Goal: Information Seeking & Learning: Find specific fact

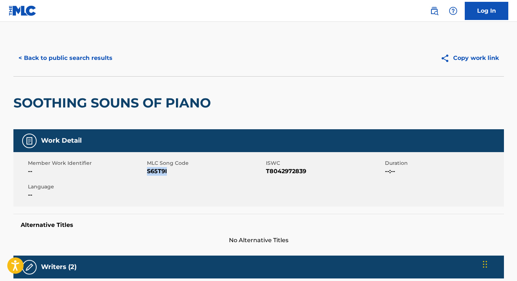
click at [75, 52] on button "< Back to public search results" at bounding box center [65, 58] width 104 height 18
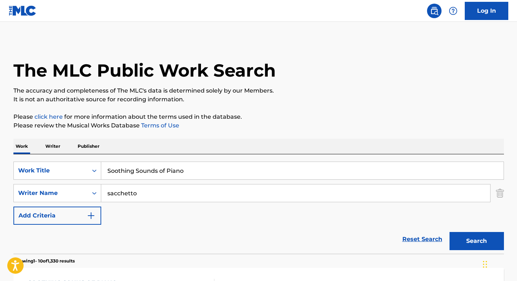
scroll to position [121, 0]
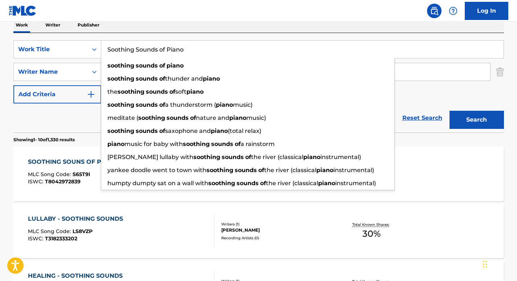
drag, startPoint x: 193, startPoint y: 46, endPoint x: 80, endPoint y: 34, distance: 114.2
click at [80, 34] on div "SearchWithCriteria6a9d5680-64c3-41c2-82e0-57f765887849 Work Title Soothing Soun…" at bounding box center [258, 82] width 491 height 99
paste input "weet Sounds of Nature"
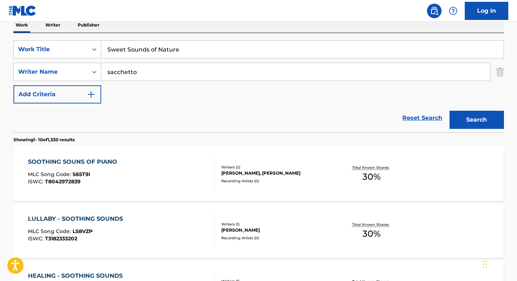
click at [308, 15] on nav "Log In" at bounding box center [258, 11] width 517 height 22
click at [484, 125] on button "Search" at bounding box center [477, 120] width 54 height 18
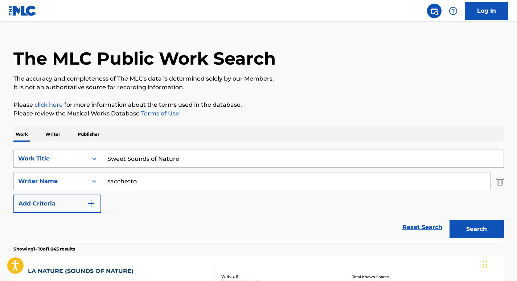
scroll to position [0, 0]
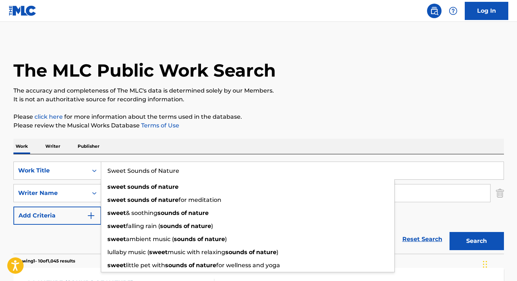
drag, startPoint x: 188, startPoint y: 176, endPoint x: 78, endPoint y: 152, distance: 113.0
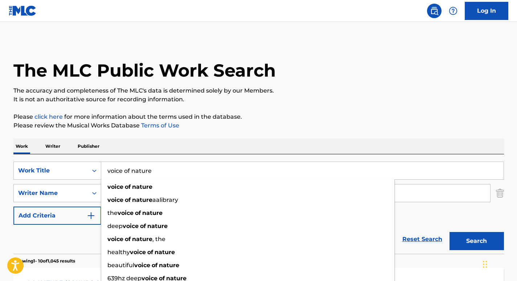
type input "voice of nature"
click at [160, 150] on div "Work Writer Publisher" at bounding box center [258, 146] width 491 height 15
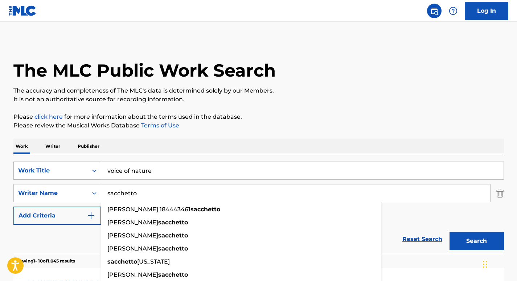
drag, startPoint x: 154, startPoint y: 192, endPoint x: 99, endPoint y: 173, distance: 58.1
click at [99, 173] on div "SearchWithCriteria6a9d5680-64c3-41c2-82e0-57f765887849 Work Title voice of natu…" at bounding box center [258, 193] width 491 height 63
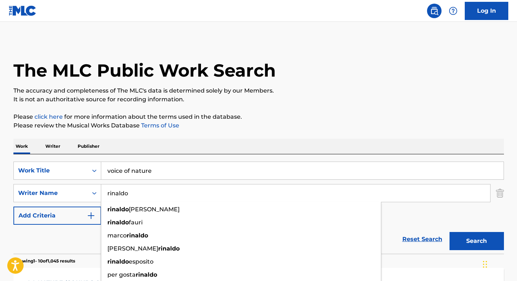
type input "rinaldo"
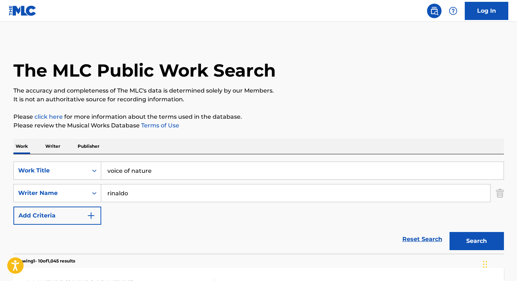
click at [485, 245] on button "Search" at bounding box center [477, 241] width 54 height 18
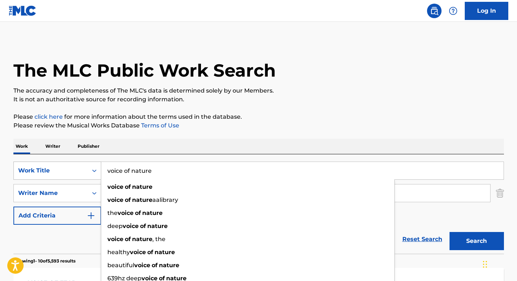
drag, startPoint x: 162, startPoint y: 174, endPoint x: 78, endPoint y: 166, distance: 84.3
click at [78, 166] on div "SearchWithCriteria6a9d5680-64c3-41c2-82e0-57f765887849 Work Title voice of natu…" at bounding box center [258, 171] width 491 height 18
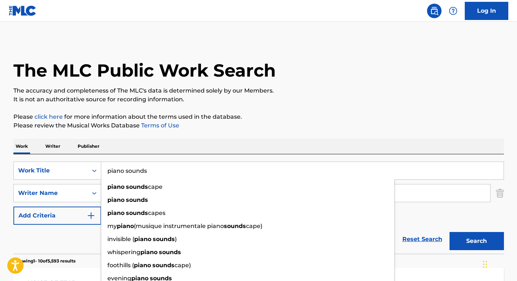
type input "piano sounds"
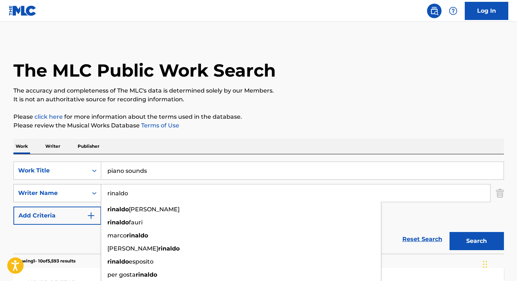
drag, startPoint x: 150, startPoint y: 200, endPoint x: 48, endPoint y: 193, distance: 102.2
click at [48, 193] on div "SearchWithCriteria2a586e01-7a88-4ab5-b9ad-7eaab7be2b9d Writer Name [PERSON_NAME…" at bounding box center [258, 193] width 491 height 18
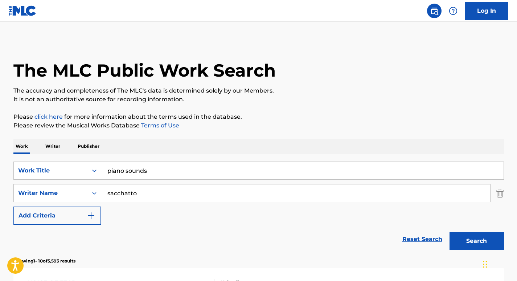
click at [264, 150] on div "Work Writer Publisher" at bounding box center [258, 146] width 491 height 15
click at [463, 236] on button "Search" at bounding box center [477, 241] width 54 height 18
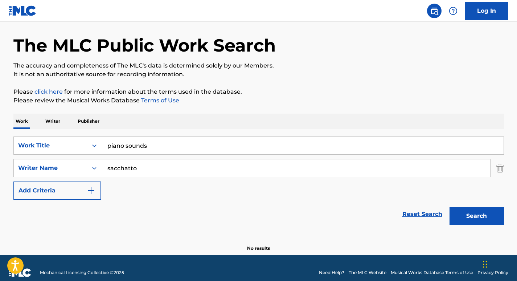
scroll to position [30, 0]
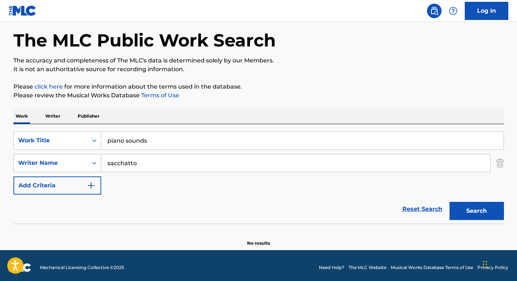
drag, startPoint x: 149, startPoint y: 161, endPoint x: 98, endPoint y: 167, distance: 51.9
click at [98, 167] on div "SearchWithCriteria2a586e01-7a88-4ab5-b9ad-7eaab7be2b9d Writer Name sacchatto" at bounding box center [258, 163] width 491 height 18
paste input "Sacche"
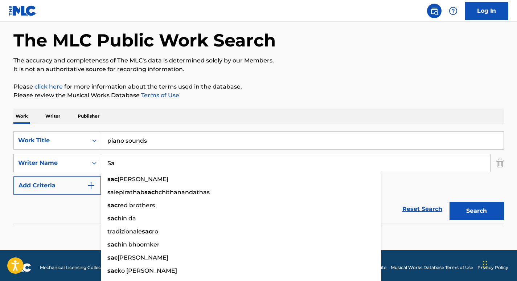
type input "S"
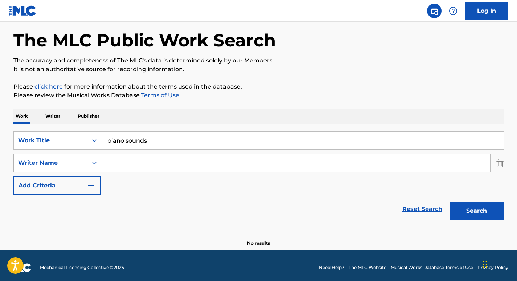
paste input "Sacchetto"
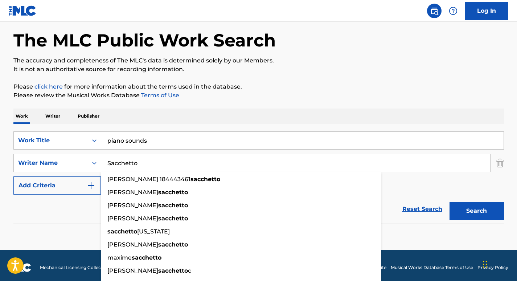
type input "Sacchetto"
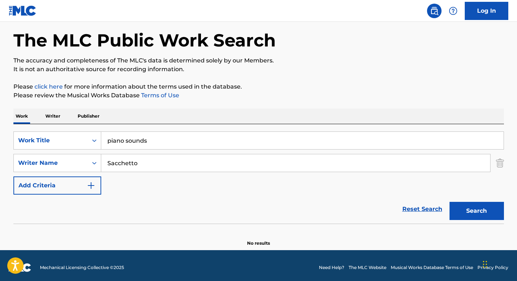
click at [484, 81] on div "The MLC Public Work Search The accuracy and completeness of The MLC's data is d…" at bounding box center [259, 128] width 508 height 237
click at [486, 206] on button "Search" at bounding box center [477, 211] width 54 height 18
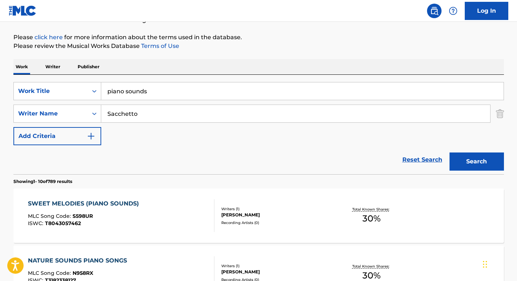
scroll to position [85, 0]
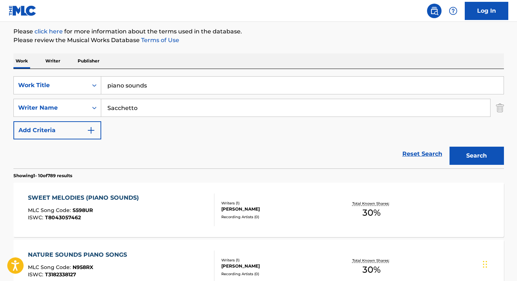
click at [124, 196] on div "SWEET MELODIES (PIANO SOUNDS)" at bounding box center [85, 198] width 115 height 9
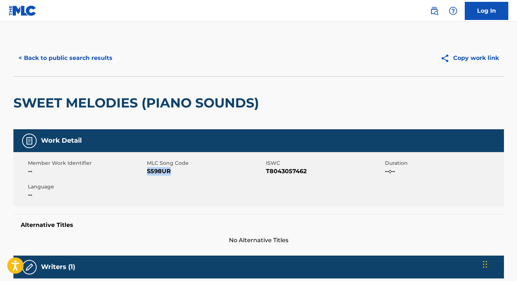
drag, startPoint x: 171, startPoint y: 170, endPoint x: 147, endPoint y: 173, distance: 24.2
click at [147, 173] on span "S598UR" at bounding box center [205, 171] width 117 height 9
copy span "S598UR"
click at [93, 61] on button "< Back to public search results" at bounding box center [65, 58] width 104 height 18
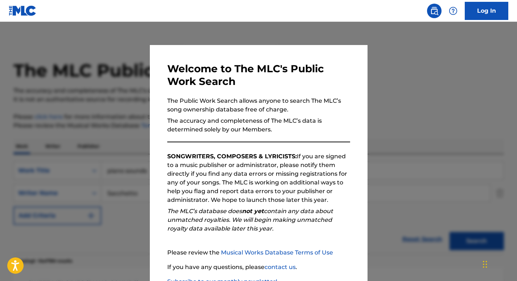
scroll to position [85, 0]
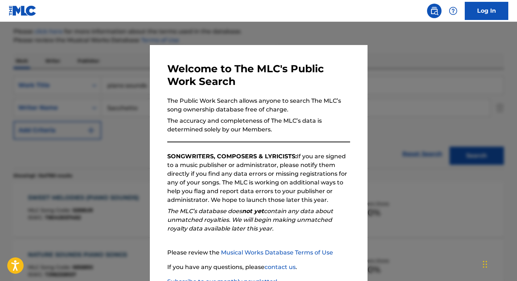
click at [118, 120] on div at bounding box center [258, 162] width 517 height 281
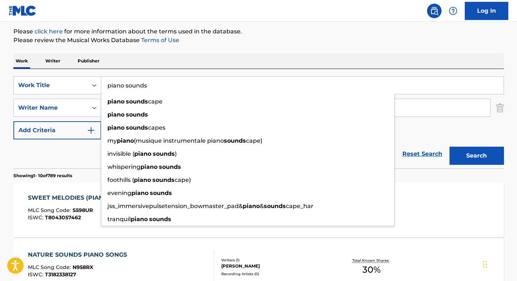
drag, startPoint x: 167, startPoint y: 85, endPoint x: 45, endPoint y: 61, distance: 123.6
paste input "Sounds of Bir"
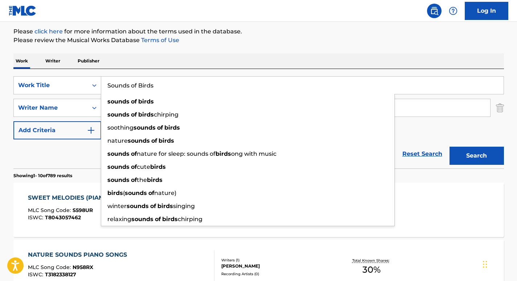
type input "Sounds of Birds"
click at [154, 59] on div "Work Writer Publisher" at bounding box center [258, 60] width 491 height 15
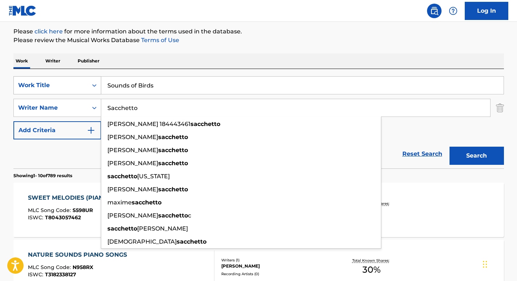
drag, startPoint x: 151, startPoint y: 110, endPoint x: 58, endPoint y: 85, distance: 95.6
click at [58, 85] on div "SearchWithCriteria6a9d5680-64c3-41c2-82e0-57f765887849 Work Title Sounds of Bir…" at bounding box center [258, 107] width 491 height 63
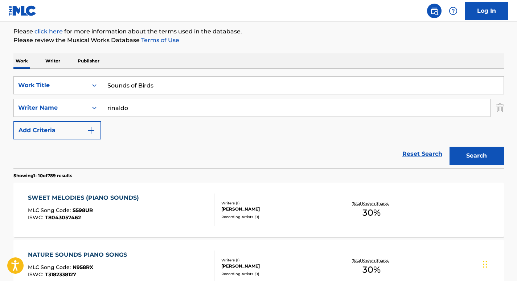
click at [486, 149] on button "Search" at bounding box center [477, 156] width 54 height 18
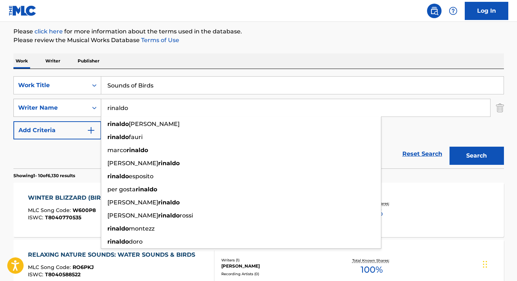
drag, startPoint x: 138, startPoint y: 113, endPoint x: 58, endPoint y: 104, distance: 80.4
click at [58, 104] on div "SearchWithCriteria2a586e01-7a88-4ab5-b9ad-7eaab7be2b9d Writer Name [PERSON_NAME…" at bounding box center [258, 108] width 491 height 18
paste input "[PERSON_NAME]"
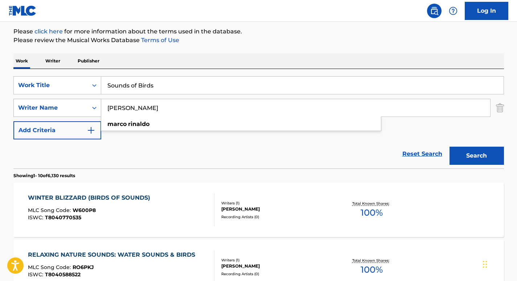
type input "[PERSON_NAME]"
click at [450, 147] on button "Search" at bounding box center [477, 156] width 54 height 18
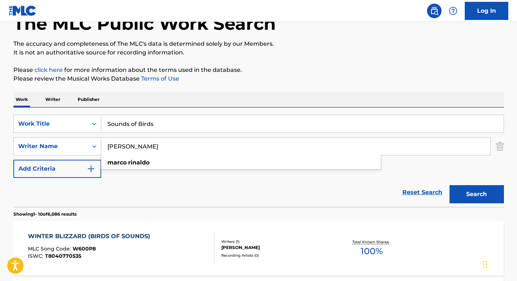
scroll to position [0, 0]
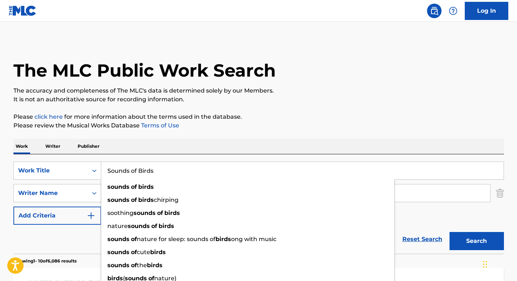
drag, startPoint x: 172, startPoint y: 167, endPoint x: 54, endPoint y: 153, distance: 119.3
paste input "Heartbeat"
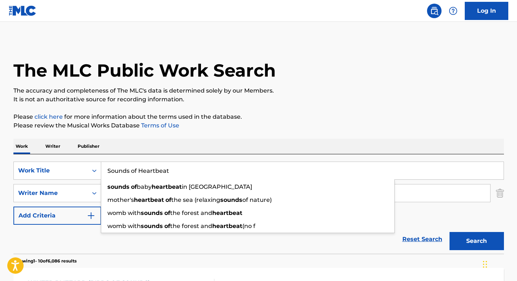
click at [195, 145] on div "Work Writer Publisher" at bounding box center [258, 146] width 491 height 15
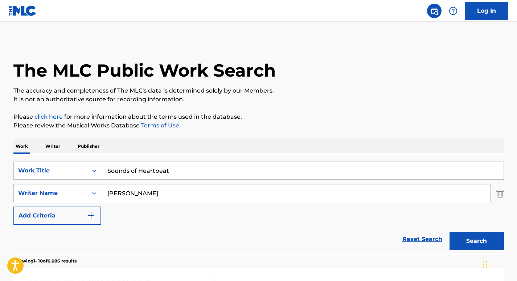
click at [461, 240] on button "Search" at bounding box center [477, 241] width 54 height 18
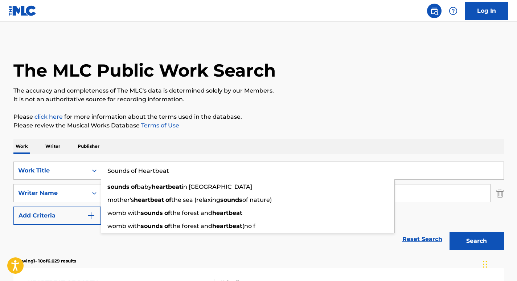
drag, startPoint x: 193, startPoint y: 175, endPoint x: 70, endPoint y: 155, distance: 125.1
click at [70, 155] on div "SearchWithCriteria6a9d5680-64c3-41c2-82e0-57f765887849 Work Title Sounds of Hea…" at bounding box center [258, 203] width 491 height 99
paste input "Peaceful Sounds of Nature"
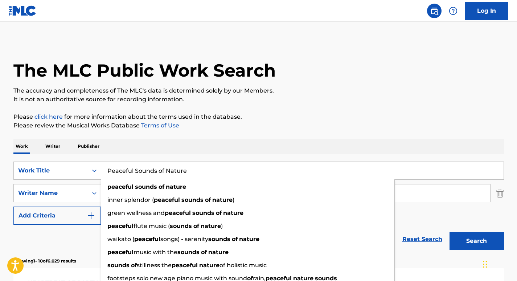
type input "Peaceful Sounds of Nature"
click at [164, 141] on div "Work Writer Publisher" at bounding box center [258, 146] width 491 height 15
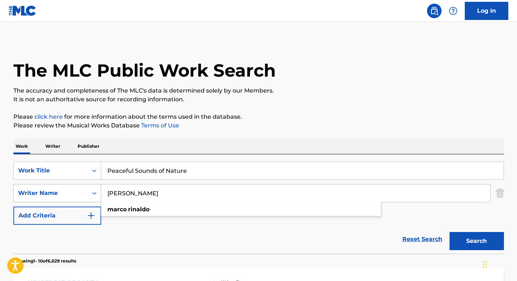
drag, startPoint x: 161, startPoint y: 195, endPoint x: 66, endPoint y: 195, distance: 94.8
click at [66, 195] on div "SearchWithCriteria2a586e01-7a88-4ab5-b9ad-7eaab7be2b9d Writer Name [PERSON_NAME…" at bounding box center [258, 193] width 491 height 18
drag, startPoint x: 152, startPoint y: 196, endPoint x: 86, endPoint y: 191, distance: 66.6
click at [86, 191] on div "SearchWithCriteria2a586e01-7a88-4ab5-b9ad-7eaab7be2b9d Writer Name trivellatto" at bounding box center [258, 193] width 491 height 18
paste input "Sacche"
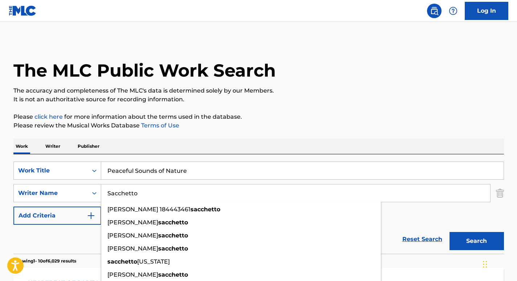
type input "Sacchetto"
click at [492, 239] on button "Search" at bounding box center [477, 241] width 54 height 18
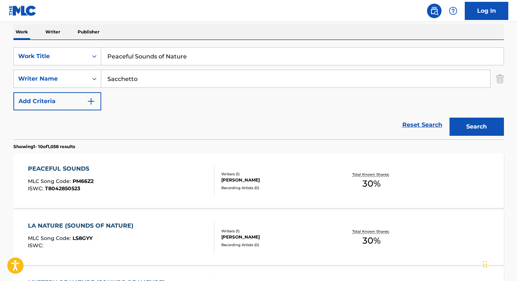
scroll to position [116, 0]
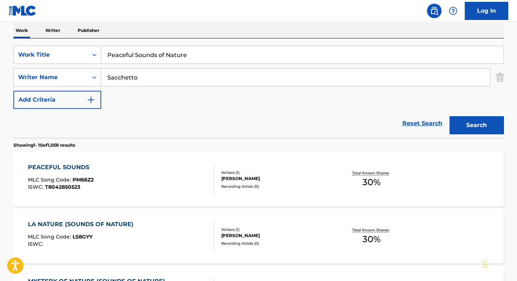
click at [97, 184] on div "PEACEFUL SOUNDS MLC Song Code : PM66Z2 ISWC : T8042850523" at bounding box center [121, 179] width 187 height 33
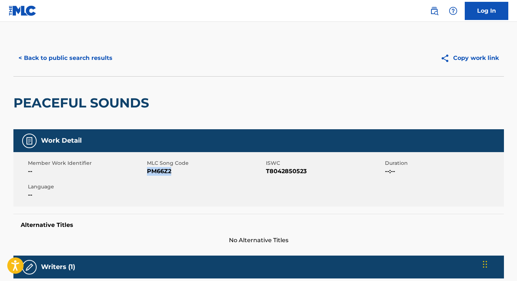
drag, startPoint x: 173, startPoint y: 171, endPoint x: 147, endPoint y: 172, distance: 25.8
click at [147, 172] on span "PM66Z2" at bounding box center [205, 171] width 117 height 9
copy span "PM66Z2"
click at [97, 52] on button "< Back to public search results" at bounding box center [65, 58] width 104 height 18
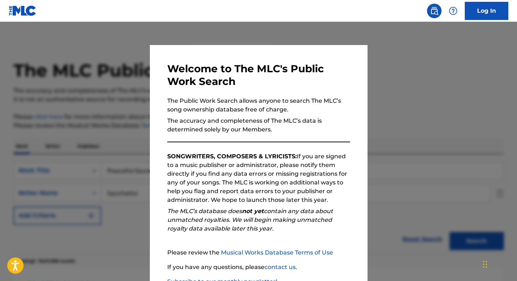
scroll to position [116, 0]
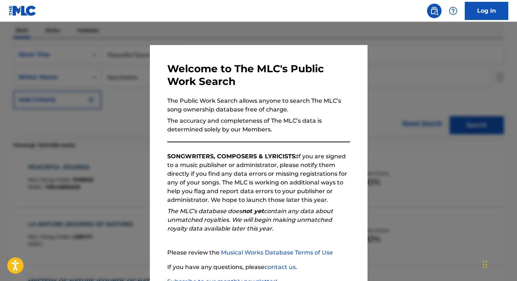
click at [108, 59] on div at bounding box center [258, 162] width 517 height 281
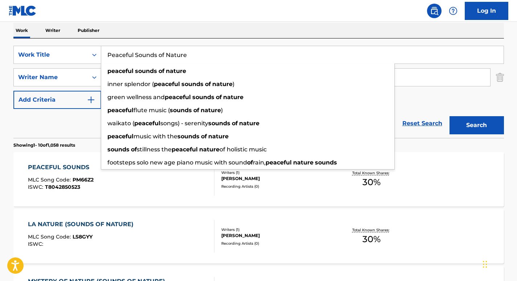
drag, startPoint x: 199, startPoint y: 48, endPoint x: 51, endPoint y: 27, distance: 149.3
paste input "Sounds of Birds"
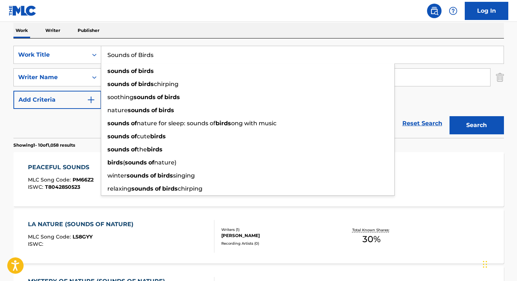
type input "Sounds of Birds"
click at [182, 37] on div "Work Writer Publisher" at bounding box center [258, 30] width 491 height 15
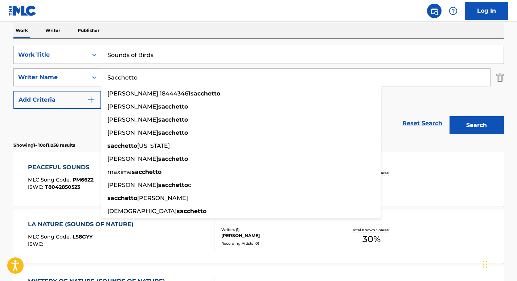
drag, startPoint x: 180, startPoint y: 74, endPoint x: 98, endPoint y: 74, distance: 82.1
click at [98, 74] on div "SearchWithCriteria2a586e01-7a88-4ab5-b9ad-7eaab7be2b9d Writer Name [PERSON_NAME…" at bounding box center [258, 77] width 491 height 18
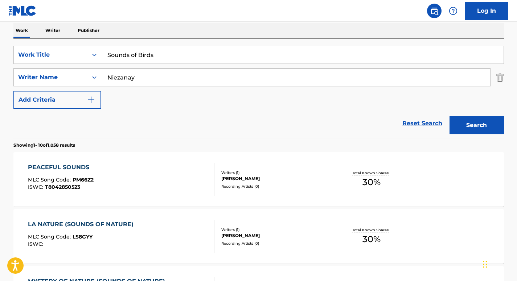
click at [200, 25] on div "Work Writer Publisher" at bounding box center [258, 30] width 491 height 15
click at [475, 117] on button "Search" at bounding box center [477, 125] width 54 height 18
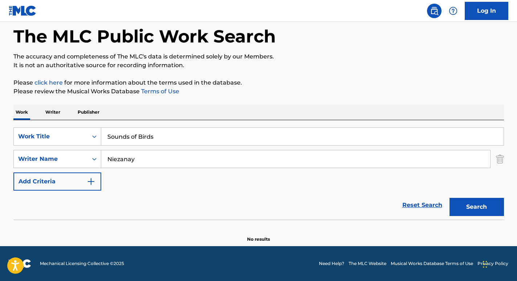
drag, startPoint x: 169, startPoint y: 161, endPoint x: 101, endPoint y: 159, distance: 67.6
click at [101, 159] on input "Niezanay" at bounding box center [295, 158] width 389 height 17
paste input "nan"
click at [474, 110] on div "Work Writer Publisher" at bounding box center [258, 112] width 491 height 15
click at [472, 205] on button "Search" at bounding box center [477, 207] width 54 height 18
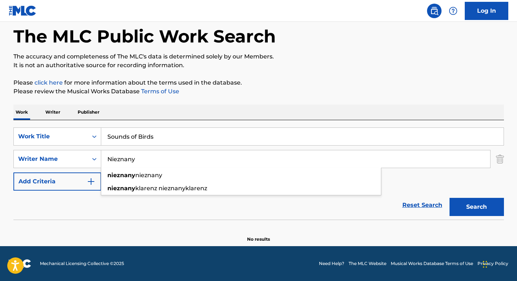
drag, startPoint x: 151, startPoint y: 154, endPoint x: 86, endPoint y: 146, distance: 65.1
click at [86, 146] on div "SearchWithCriteria6a9d5680-64c3-41c2-82e0-57f765887849 Work Title Sounds of Bir…" at bounding box center [258, 158] width 491 height 63
paste input "[PERSON_NAME]"
type input "[PERSON_NAME]"
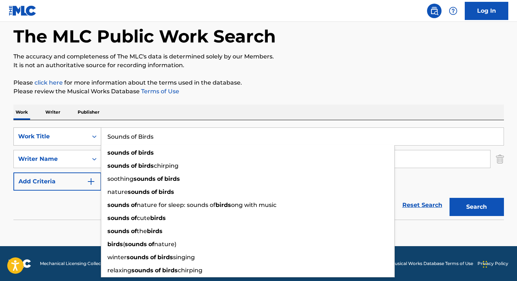
drag, startPoint x: 173, startPoint y: 130, endPoint x: 39, endPoint y: 129, distance: 134.4
click at [39, 129] on div "SearchWithCriteria6a9d5680-64c3-41c2-82e0-57f765887849 Work Title Sounds of Bir…" at bounding box center [258, 136] width 491 height 18
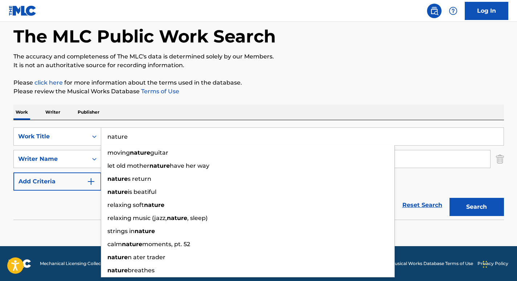
type input "nature"
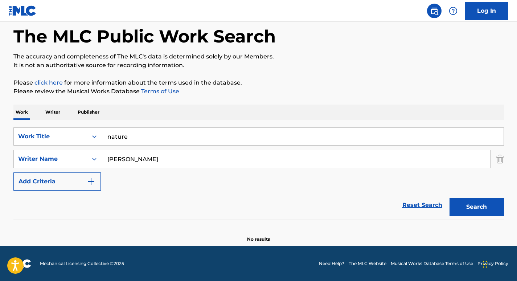
click at [176, 94] on link "Terms of Use" at bounding box center [160, 91] width 40 height 7
click at [462, 205] on button "Search" at bounding box center [477, 207] width 54 height 18
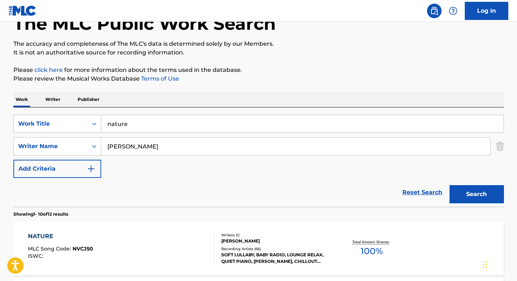
scroll to position [49, 0]
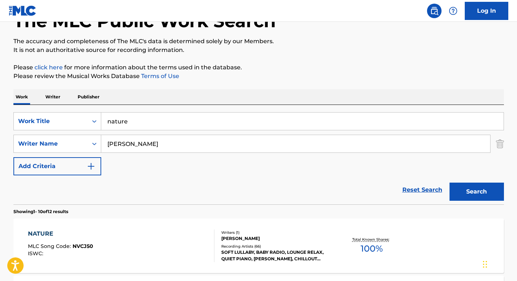
click at [38, 228] on div "NATURE MLC Song Code : NVCJ50 ISWC : Writers ( 1 ) [PERSON_NAME] Recording Arti…" at bounding box center [258, 246] width 491 height 54
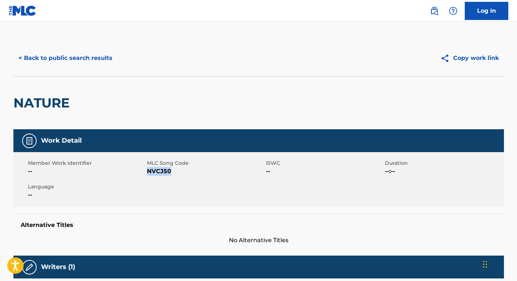
drag, startPoint x: 171, startPoint y: 168, endPoint x: 148, endPoint y: 168, distance: 23.2
click at [148, 168] on span "NVCJ50" at bounding box center [205, 171] width 117 height 9
copy span "NVCJ50"
click at [59, 52] on button "< Back to public search results" at bounding box center [65, 58] width 104 height 18
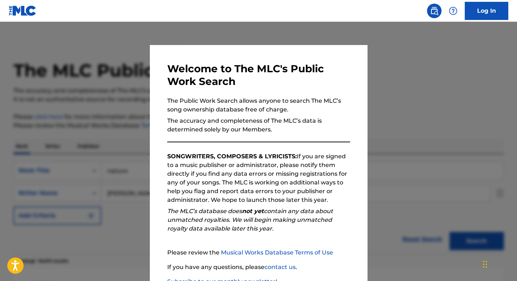
scroll to position [49, 0]
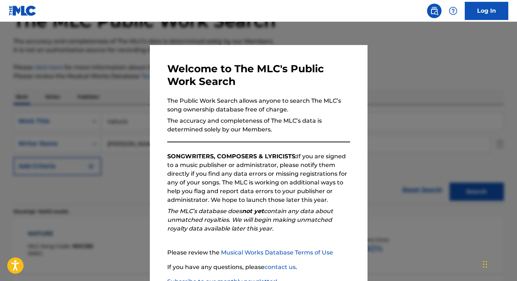
click at [118, 74] on div at bounding box center [258, 162] width 517 height 281
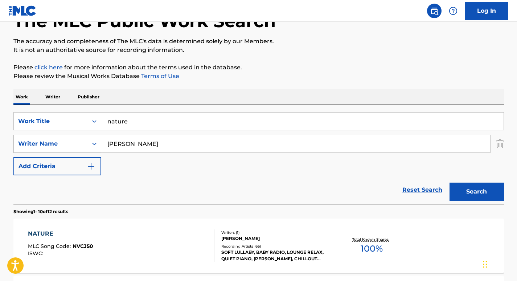
drag, startPoint x: 171, startPoint y: 145, endPoint x: 98, endPoint y: 143, distance: 73.0
click at [98, 143] on div "SearchWithCriteria2a586e01-7a88-4ab5-b9ad-7eaab7be2b9d Writer Name [PERSON_NAME]" at bounding box center [258, 144] width 491 height 18
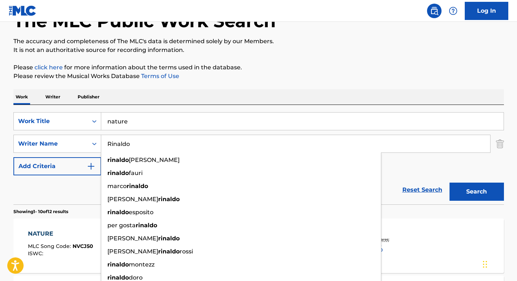
type input "Rinaldo"
click at [159, 125] on input "nature" at bounding box center [302, 121] width 403 height 17
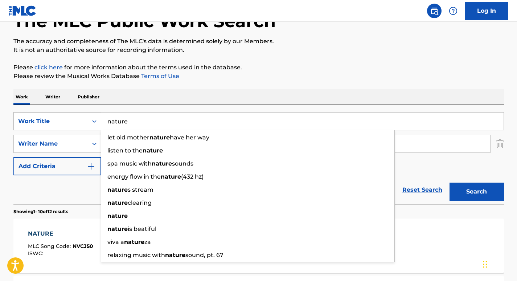
drag, startPoint x: 159, startPoint y: 125, endPoint x: 70, endPoint y: 116, distance: 89.8
click at [70, 116] on div "SearchWithCriteria6a9d5680-64c3-41c2-82e0-57f765887849 Work Title nature let ol…" at bounding box center [258, 121] width 491 height 18
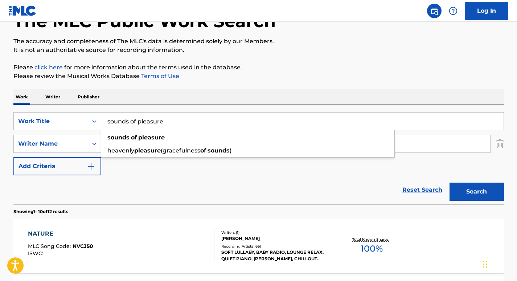
type input "sounds of pleasure"
click at [187, 89] on div "Work Writer Publisher" at bounding box center [258, 96] width 491 height 15
click at [472, 190] on button "Search" at bounding box center [477, 192] width 54 height 18
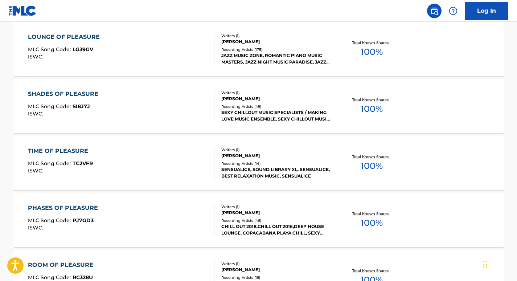
scroll to position [421, 0]
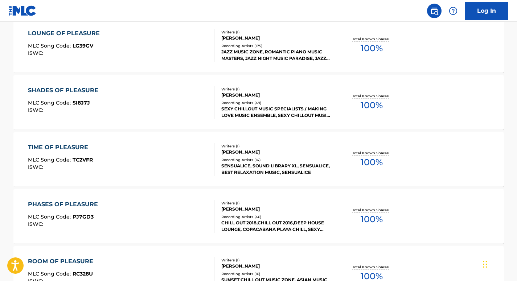
click at [74, 207] on div "PHASES OF PLEASURE" at bounding box center [65, 204] width 74 height 9
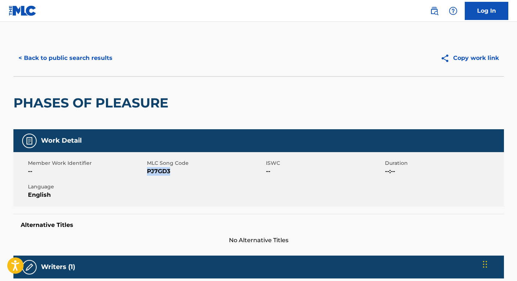
drag, startPoint x: 173, startPoint y: 170, endPoint x: 147, endPoint y: 170, distance: 25.4
click at [147, 170] on span "PJ7GD3" at bounding box center [205, 171] width 117 height 9
copy span "PJ7GD3"
click at [46, 57] on button "< Back to public search results" at bounding box center [65, 58] width 104 height 18
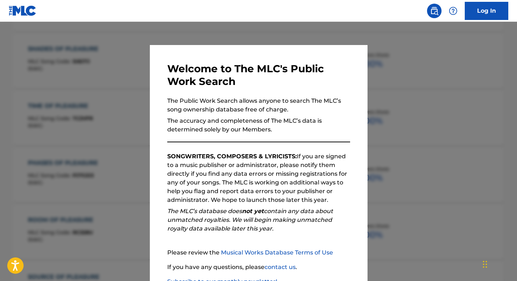
click at [176, 30] on div at bounding box center [258, 162] width 517 height 281
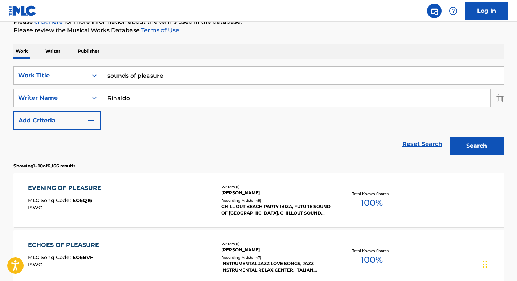
scroll to position [0, 0]
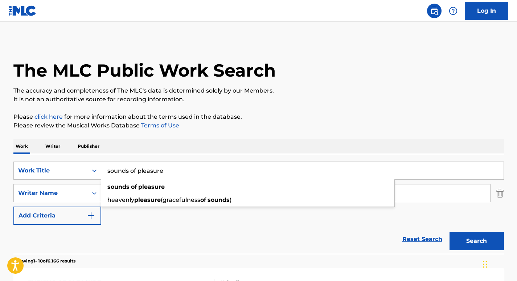
drag, startPoint x: 173, startPoint y: 171, endPoint x: 69, endPoint y: 161, distance: 104.4
click at [69, 161] on div "SearchWithCriteria6a9d5680-64c3-41c2-82e0-57f765887849 Work Title sounds of ple…" at bounding box center [258, 203] width 491 height 99
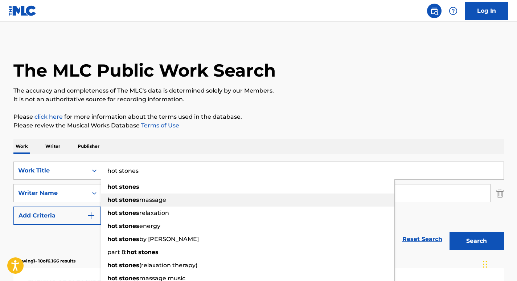
click at [205, 195] on div "hot stones massage" at bounding box center [247, 200] width 293 height 13
type input "hot stones massage"
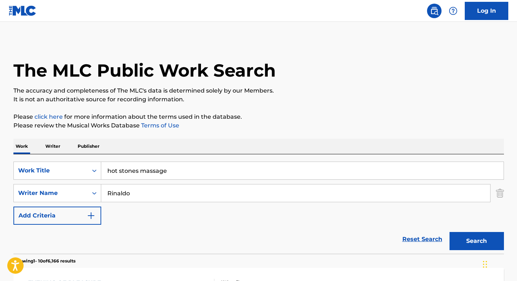
click at [482, 244] on button "Search" at bounding box center [477, 241] width 54 height 18
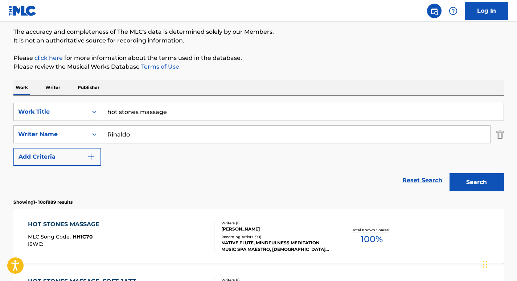
scroll to position [62, 0]
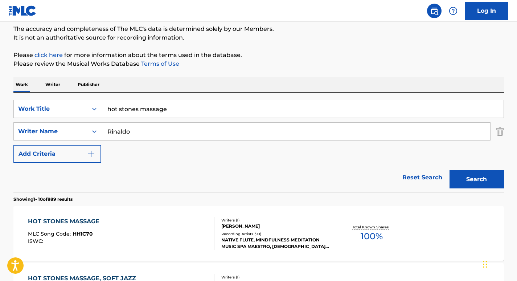
click at [79, 224] on div "HOT STONES MASSAGE" at bounding box center [65, 221] width 75 height 9
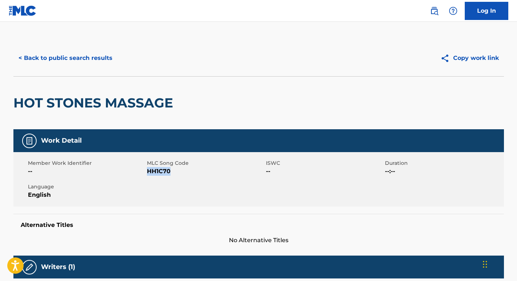
drag, startPoint x: 170, startPoint y: 169, endPoint x: 149, endPoint y: 171, distance: 21.1
click at [149, 171] on span "HH1C70" at bounding box center [205, 171] width 117 height 9
copy span "HH1C70"
click at [156, 94] on div "HOT STONES MASSAGE" at bounding box center [94, 103] width 163 height 53
click at [88, 60] on button "< Back to public search results" at bounding box center [65, 58] width 104 height 18
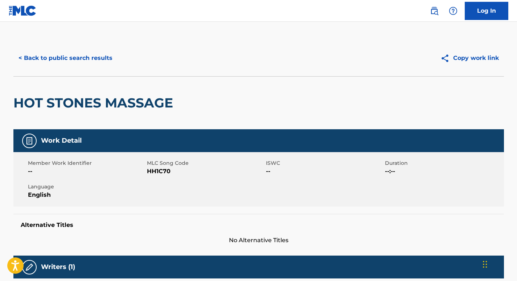
scroll to position [62, 0]
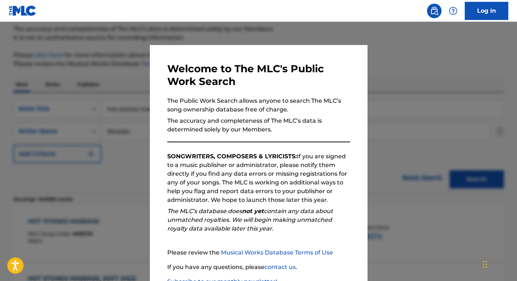
click at [106, 76] on div at bounding box center [258, 162] width 517 height 281
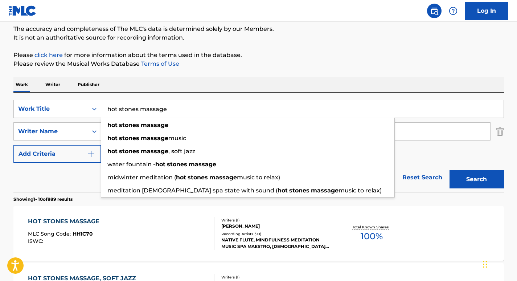
drag, startPoint x: 170, startPoint y: 106, endPoint x: 74, endPoint y: 98, distance: 96.2
click at [74, 98] on div "SearchWithCriteria6a9d5680-64c3-41c2-82e0-57f765887849 Work Title hot stones ma…" at bounding box center [258, 142] width 491 height 99
paste input "Sounds of Natur"
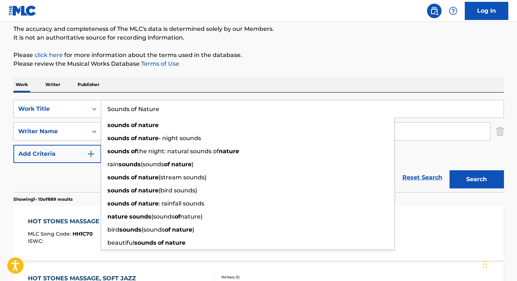
type input "Sounds of Nature"
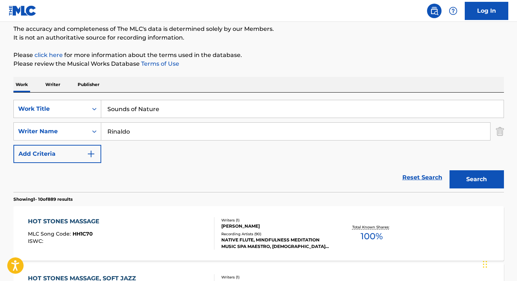
click at [254, 95] on div "SearchWithCriteria6a9d5680-64c3-41c2-82e0-57f765887849 Work Title Sounds of Nat…" at bounding box center [258, 142] width 491 height 99
click at [463, 178] on button "Search" at bounding box center [477, 179] width 54 height 18
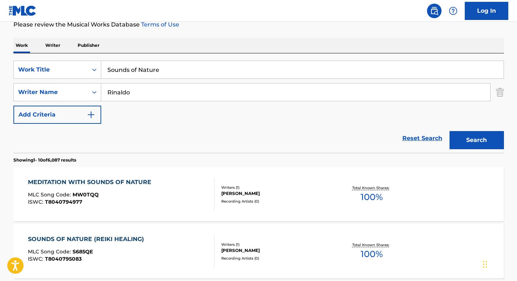
scroll to position [104, 0]
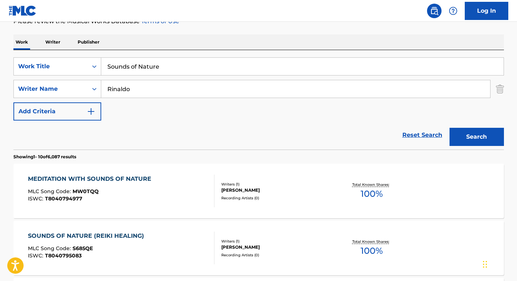
click at [136, 177] on div "MEDITATION WITH SOUNDS OF NATURE" at bounding box center [91, 179] width 127 height 9
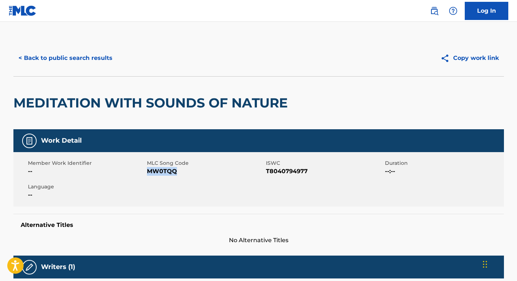
drag, startPoint x: 182, startPoint y: 172, endPoint x: 148, endPoint y: 172, distance: 33.4
click at [148, 172] on span "MW0TQQ" at bounding box center [205, 171] width 117 height 9
copy span "MW0TQQ"
click at [98, 53] on button "< Back to public search results" at bounding box center [65, 58] width 104 height 18
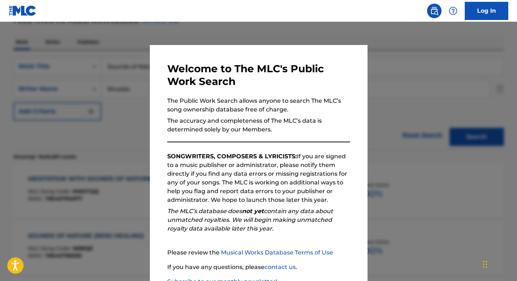
click at [56, 116] on div at bounding box center [258, 162] width 517 height 281
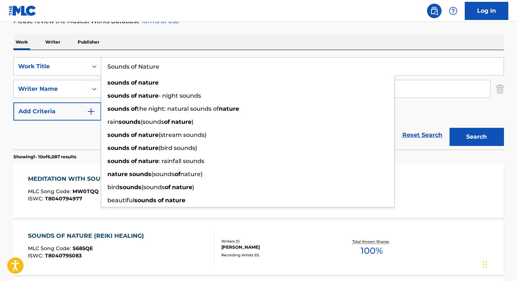
drag, startPoint x: 177, startPoint y: 74, endPoint x: 142, endPoint y: 69, distance: 35.2
click at [142, 69] on input "Sounds of Nature" at bounding box center [302, 66] width 403 height 17
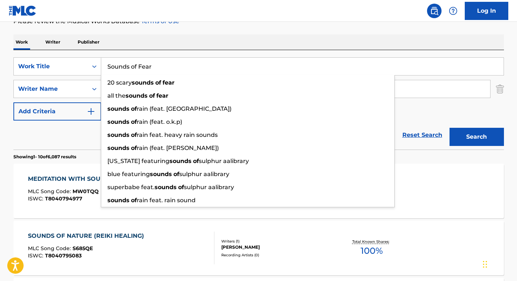
type input "Sounds of Fear"
click at [450, 128] on button "Search" at bounding box center [477, 137] width 54 height 18
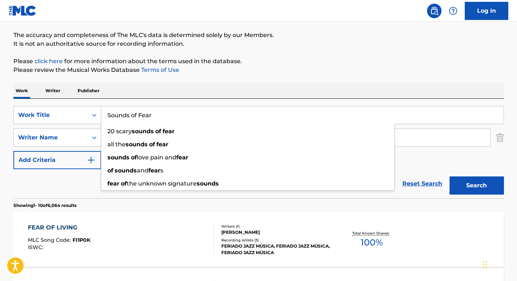
scroll to position [31, 0]
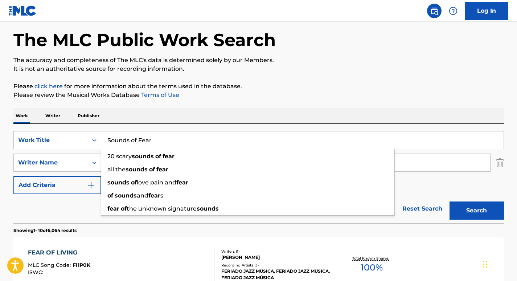
click at [168, 96] on link "Terms of Use" at bounding box center [160, 95] width 40 height 7
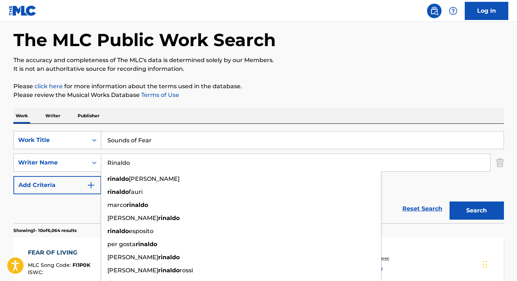
drag, startPoint x: 155, startPoint y: 159, endPoint x: 67, endPoint y: 149, distance: 88.1
click at [67, 149] on div "SearchWithCriteria6a9d5680-64c3-41c2-82e0-57f765887849 Work Title Sounds of Fea…" at bounding box center [258, 162] width 491 height 63
paste input "Wichrzycka"
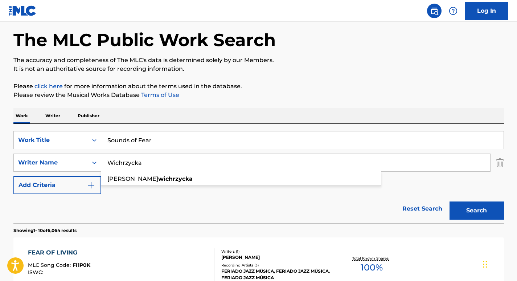
type input "Wichrzycka"
click at [181, 128] on div "SearchWithCriteria6a9d5680-64c3-41c2-82e0-57f765887849 Work Title Sounds of Fea…" at bounding box center [258, 173] width 491 height 99
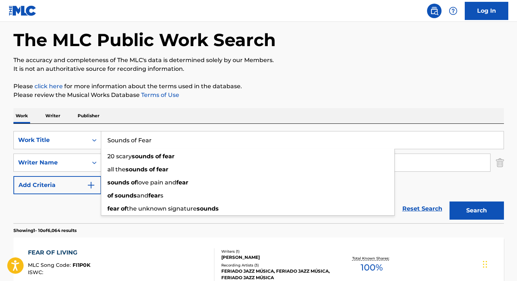
drag, startPoint x: 163, startPoint y: 136, endPoint x: 54, endPoint y: 127, distance: 108.6
click at [54, 127] on div "SearchWithCriteria6a9d5680-64c3-41c2-82e0-57f765887849 Work Title Sounds of Fea…" at bounding box center [258, 173] width 491 height 99
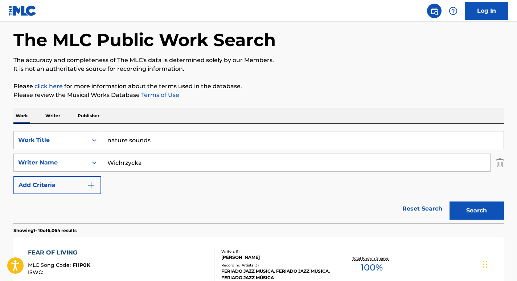
click at [347, 63] on p "The accuracy and completeness of The MLC's data is determined solely by our Mem…" at bounding box center [258, 60] width 491 height 9
click at [492, 212] on button "Search" at bounding box center [477, 211] width 54 height 18
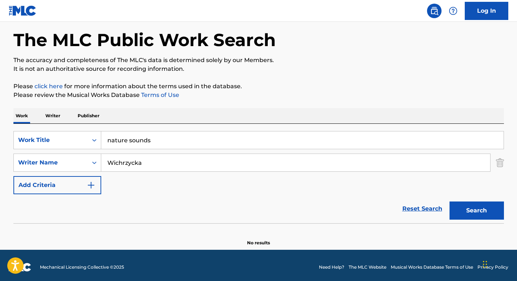
scroll to position [34, 0]
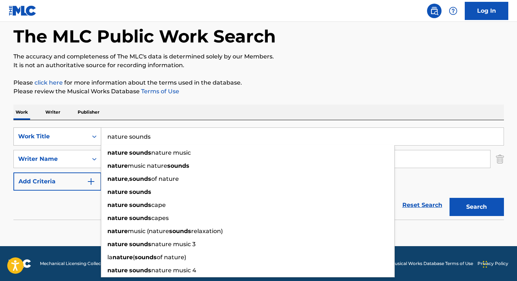
drag, startPoint x: 129, startPoint y: 136, endPoint x: 76, endPoint y: 129, distance: 53.2
click at [76, 129] on div "SearchWithCriteria6a9d5680-64c3-41c2-82e0-57f765887849 Work Title nature sounds…" at bounding box center [258, 136] width 491 height 18
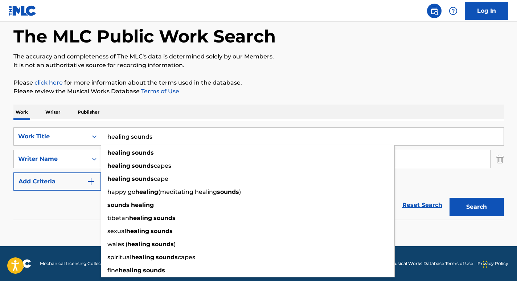
type input "healing sounds"
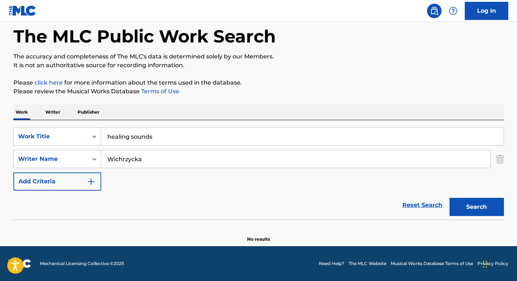
click at [183, 114] on div "Work Writer Publisher" at bounding box center [258, 112] width 491 height 15
drag, startPoint x: 171, startPoint y: 163, endPoint x: 41, endPoint y: 128, distance: 134.4
click at [41, 128] on div "SearchWithCriteria6a9d5680-64c3-41c2-82e0-57f765887849 Work Title healing sound…" at bounding box center [258, 158] width 491 height 63
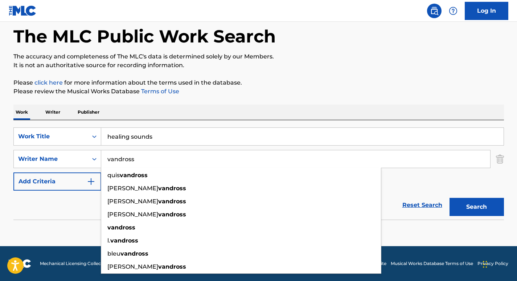
type input "vandross"
click at [186, 113] on div "Work Writer Publisher" at bounding box center [258, 112] width 491 height 15
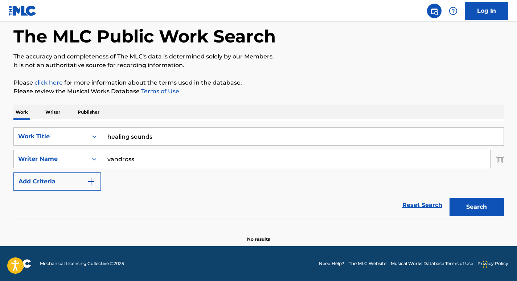
click at [493, 212] on button "Search" at bounding box center [477, 207] width 54 height 18
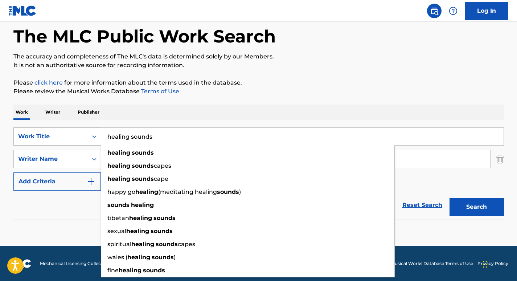
drag, startPoint x: 155, startPoint y: 138, endPoint x: 69, endPoint y: 135, distance: 85.7
click at [69, 135] on div "SearchWithCriteria6a9d5680-64c3-41c2-82e0-57f765887849 Work Title healing sound…" at bounding box center [258, 136] width 491 height 18
paste input "Soothing Sounds of Piano"
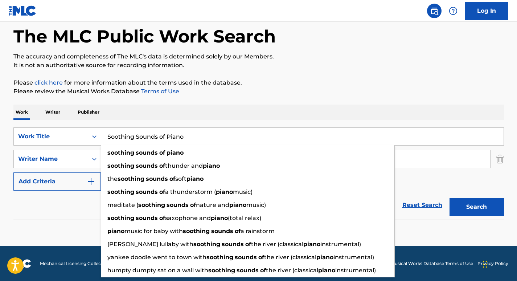
type input "Soothing Sounds of Piano"
click at [167, 118] on div "Work Writer Publisher" at bounding box center [258, 112] width 491 height 15
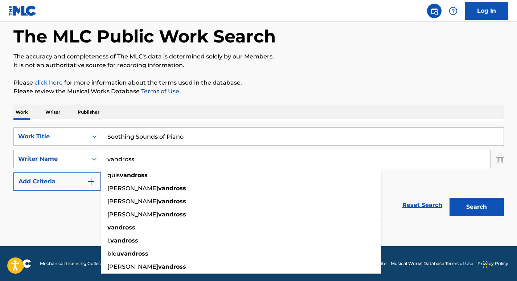
drag, startPoint x: 161, startPoint y: 160, endPoint x: 60, endPoint y: 155, distance: 101.5
click at [60, 155] on div "SearchWithCriteria2a586e01-7a88-4ab5-b9ad-7eaab7be2b9d Writer Name [PERSON_NAME…" at bounding box center [258, 159] width 491 height 18
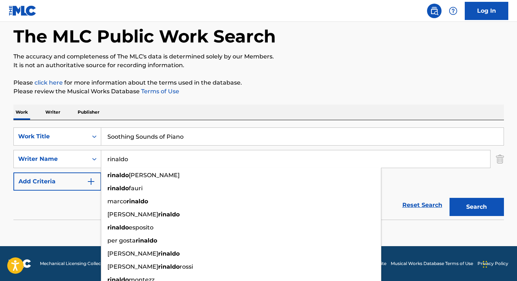
type input "rinaldo"
click at [176, 113] on div "Work Writer Publisher" at bounding box center [258, 112] width 491 height 15
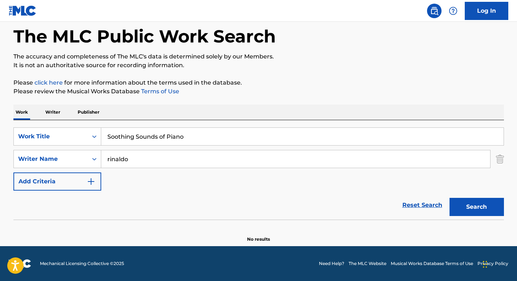
click at [456, 206] on button "Search" at bounding box center [477, 207] width 54 height 18
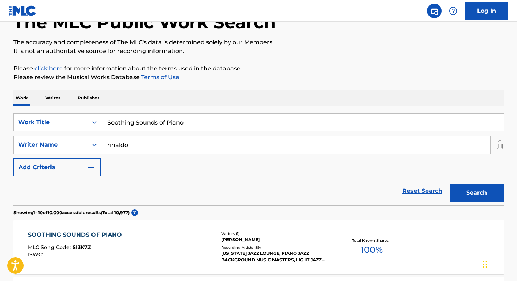
scroll to position [55, 0]
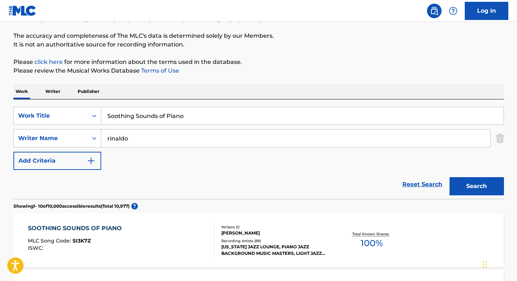
click at [113, 226] on div "SOOTHING SOUNDS OF PIANO" at bounding box center [77, 228] width 98 height 9
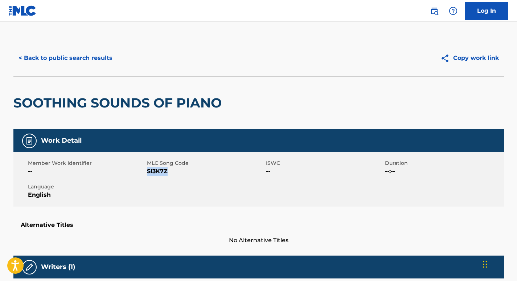
drag, startPoint x: 172, startPoint y: 170, endPoint x: 148, endPoint y: 171, distance: 24.3
click at [148, 171] on span "SI3K7Z" at bounding box center [205, 171] width 117 height 9
copy span "SI3K7Z"
click at [91, 55] on button "< Back to public search results" at bounding box center [65, 58] width 104 height 18
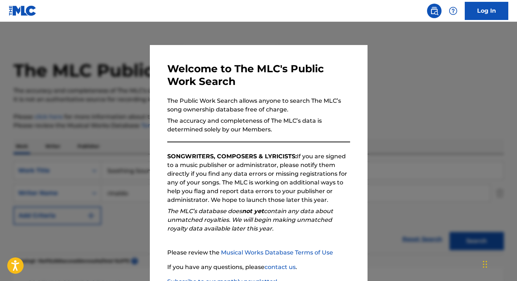
scroll to position [55, 0]
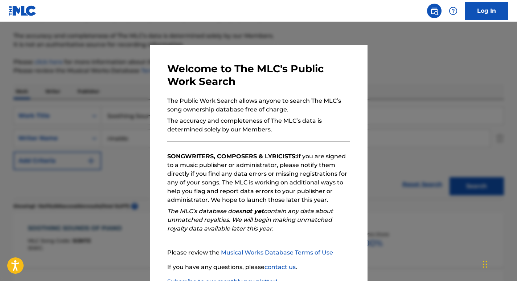
click at [102, 117] on div at bounding box center [258, 162] width 517 height 281
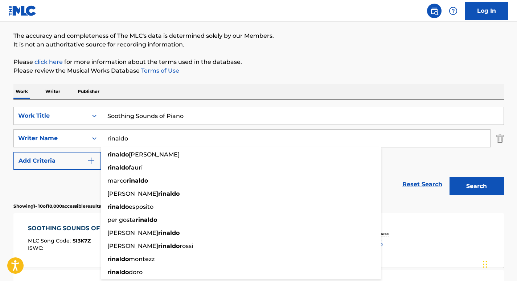
drag, startPoint x: 151, startPoint y: 135, endPoint x: 93, endPoint y: 129, distance: 58.5
click at [93, 129] on div "SearchWithCriteria6a9d5680-64c3-41c2-82e0-57f765887849 Work Title Soothing Soun…" at bounding box center [258, 138] width 491 height 63
paste input "Sacchett"
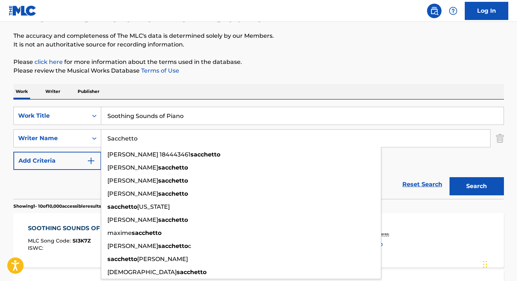
type input "Sacchetto"
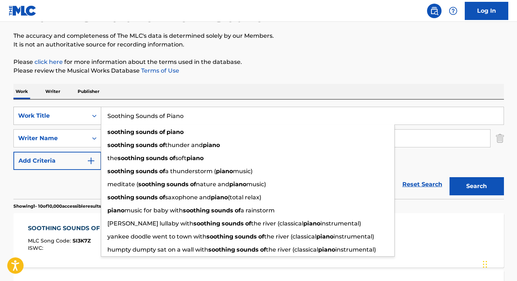
drag, startPoint x: 199, startPoint y: 116, endPoint x: 51, endPoint y: 111, distance: 147.5
click at [51, 111] on div "SearchWithCriteria6a9d5680-64c3-41c2-82e0-57f765887849 Work Title Soothing Soun…" at bounding box center [258, 116] width 491 height 18
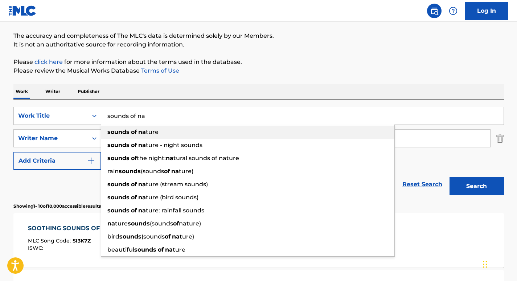
click at [160, 130] on div "sounds of na ture" at bounding box center [247, 132] width 293 height 13
type input "sounds of nature"
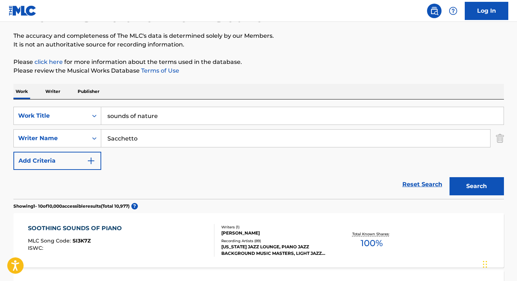
click at [467, 178] on button "Search" at bounding box center [477, 186] width 54 height 18
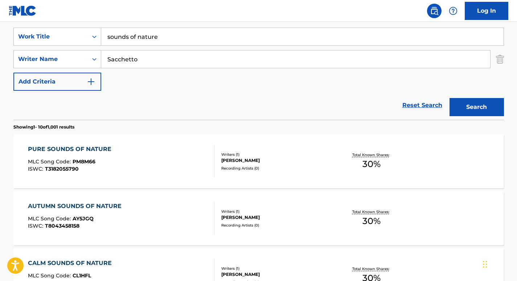
scroll to position [131, 0]
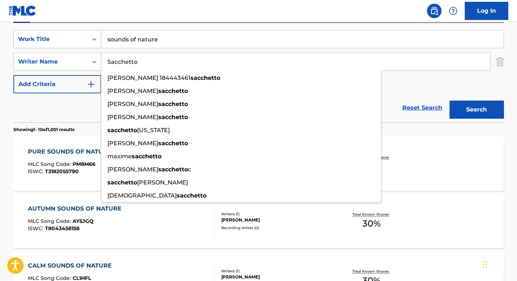
drag, startPoint x: 172, startPoint y: 64, endPoint x: 82, endPoint y: 45, distance: 91.6
click at [82, 45] on div "SearchWithCriteria6a9d5680-64c3-41c2-82e0-57f765887849 Work Title sounds of nat…" at bounding box center [258, 61] width 491 height 63
paste input "Trivella"
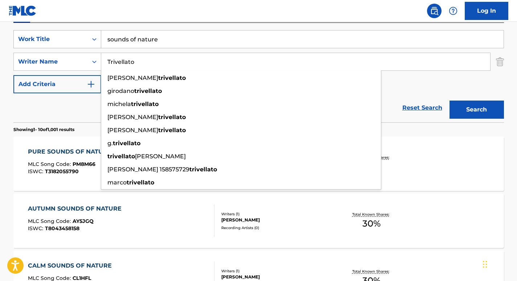
type input "Trivellato"
click at [450, 101] on button "Search" at bounding box center [477, 110] width 54 height 18
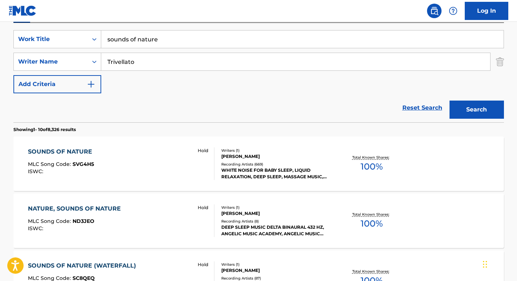
click at [64, 149] on div "SOUNDS OF NATURE" at bounding box center [62, 151] width 68 height 9
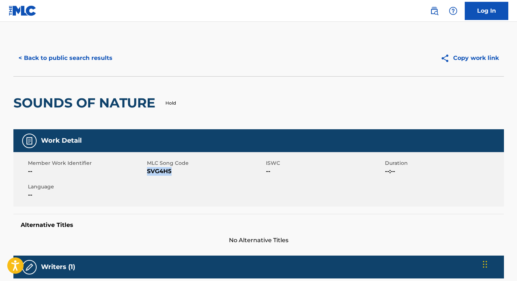
drag, startPoint x: 174, startPoint y: 172, endPoint x: 147, endPoint y: 173, distance: 26.5
click at [147, 173] on span "SVG4H5" at bounding box center [205, 171] width 117 height 9
copy span "SVG4H5"
click at [57, 55] on button "< Back to public search results" at bounding box center [65, 58] width 104 height 18
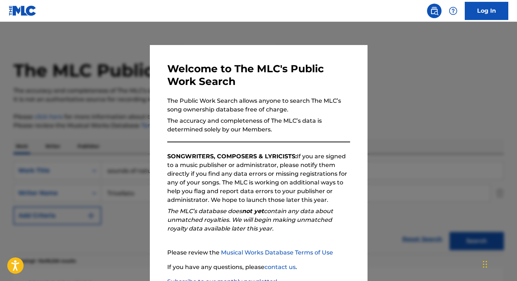
scroll to position [131, 0]
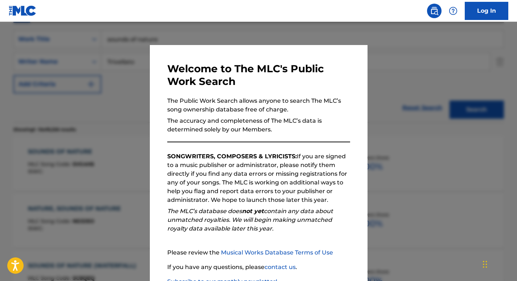
click at [61, 69] on div at bounding box center [258, 162] width 517 height 281
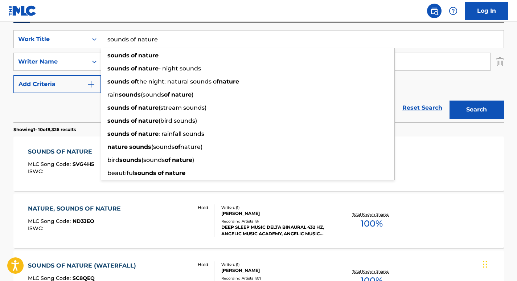
drag, startPoint x: 174, startPoint y: 44, endPoint x: 102, endPoint y: 45, distance: 71.5
click at [102, 45] on input "sounds of nature" at bounding box center [302, 39] width 403 height 17
paste input "Nature Sounds"
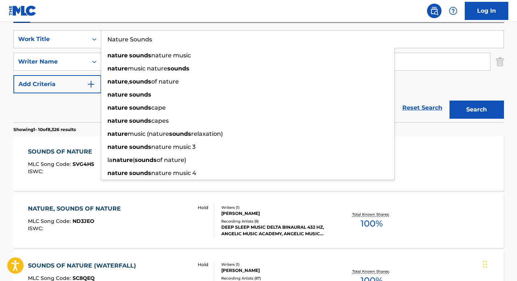
type input "Nature Sounds"
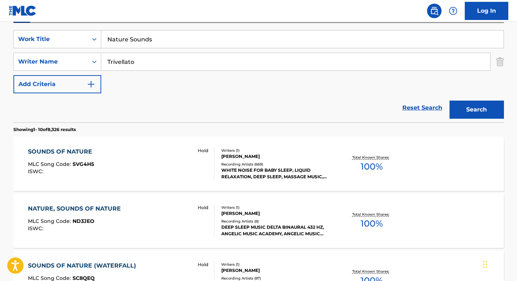
click at [176, 28] on div "SearchWithCriteria6a9d5680-64c3-41c2-82e0-57f765887849 Work Title Nature Sounds…" at bounding box center [258, 72] width 491 height 99
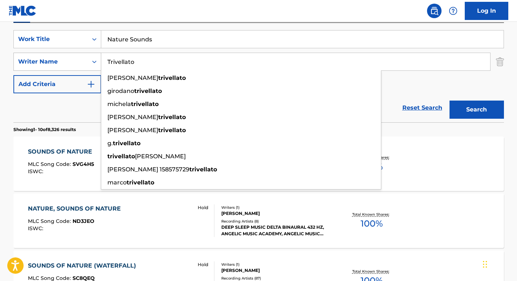
drag, startPoint x: 172, startPoint y: 60, endPoint x: 69, endPoint y: 57, distance: 102.8
click at [69, 57] on div "SearchWithCriteria2a586e01-7a88-4ab5-b9ad-7eaab7be2b9d Writer Name [PERSON_NAME…" at bounding box center [258, 62] width 491 height 18
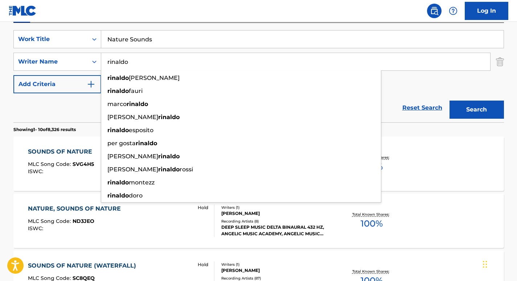
click at [162, 29] on div "SearchWithCriteria6a9d5680-64c3-41c2-82e0-57f765887849 Work Title Nature Sounds…" at bounding box center [258, 72] width 491 height 99
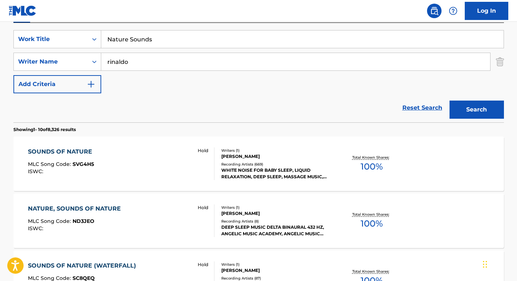
click at [480, 104] on button "Search" at bounding box center [477, 110] width 54 height 18
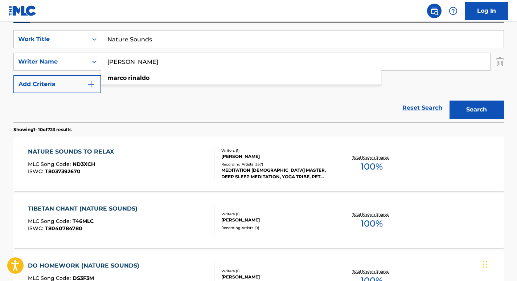
click at [174, 101] on div "Reset Search Search" at bounding box center [258, 107] width 491 height 29
click at [462, 104] on button "Search" at bounding box center [477, 110] width 54 height 18
drag, startPoint x: 158, startPoint y: 63, endPoint x: 76, endPoint y: 64, distance: 81.3
click at [76, 64] on div "SearchWithCriteria2a586e01-7a88-4ab5-b9ad-7eaab7be2b9d Writer Name [PERSON_NAME…" at bounding box center [258, 62] width 491 height 18
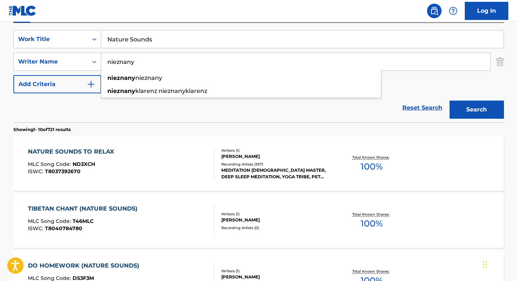
click at [160, 35] on input "Nature Sounds" at bounding box center [302, 39] width 403 height 17
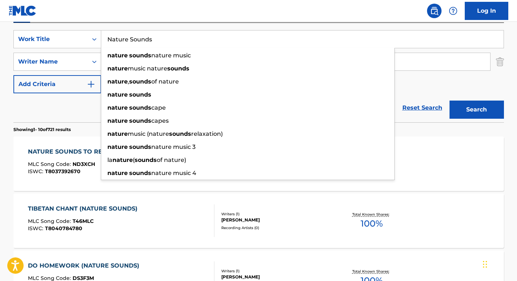
click at [179, 21] on nav "Log In" at bounding box center [258, 11] width 517 height 22
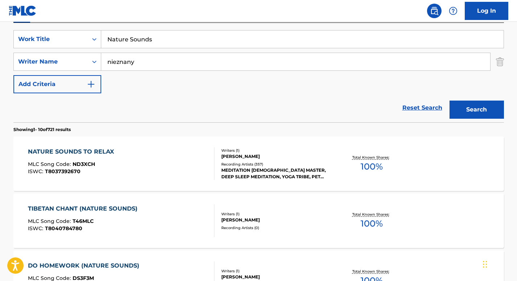
click at [470, 105] on button "Search" at bounding box center [477, 110] width 54 height 18
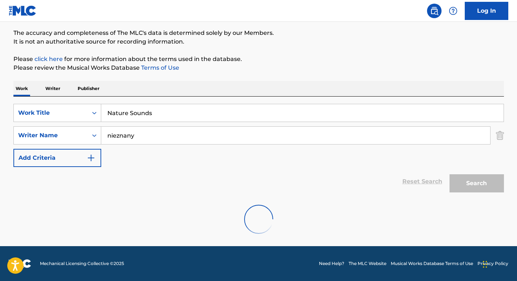
scroll to position [34, 0]
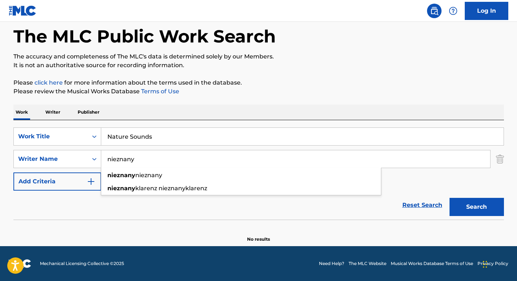
drag, startPoint x: 142, startPoint y: 156, endPoint x: 81, endPoint y: 150, distance: 61.0
click at [81, 150] on div "SearchWithCriteria6a9d5680-64c3-41c2-82e0-57f765887849 Work Title Nature Sounds…" at bounding box center [258, 158] width 491 height 63
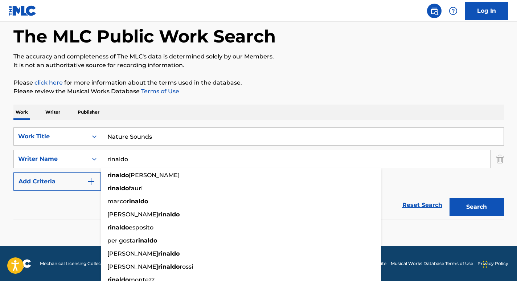
type input "rinaldo"
click at [175, 114] on div "Work Writer Publisher" at bounding box center [258, 112] width 491 height 15
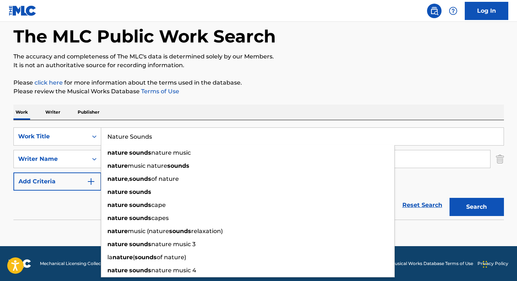
drag, startPoint x: 166, startPoint y: 134, endPoint x: 61, endPoint y: 118, distance: 106.4
click at [61, 118] on div "Work Writer Publisher SearchWithCriteria6a9d5680-64c3-41c2-82e0-57f765887849 Wo…" at bounding box center [258, 174] width 491 height 138
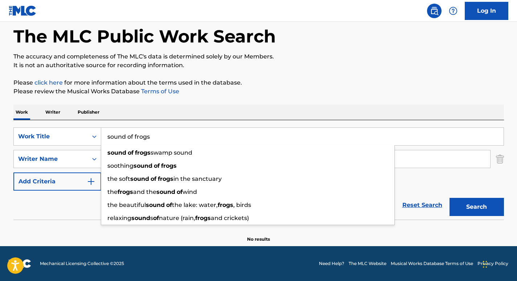
click at [450, 198] on button "Search" at bounding box center [477, 207] width 54 height 18
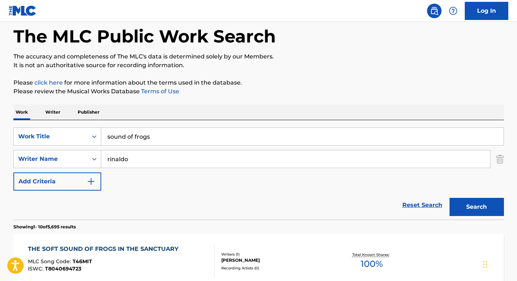
click at [124, 139] on input "sound of frogs" at bounding box center [302, 136] width 403 height 17
click at [475, 207] on button "Search" at bounding box center [477, 207] width 54 height 18
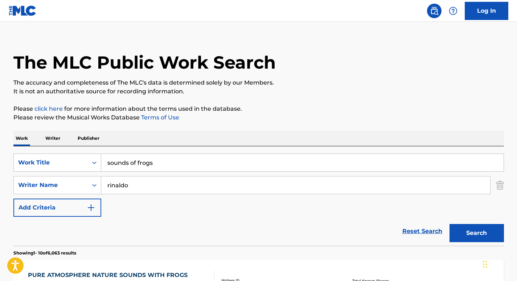
scroll to position [0, 0]
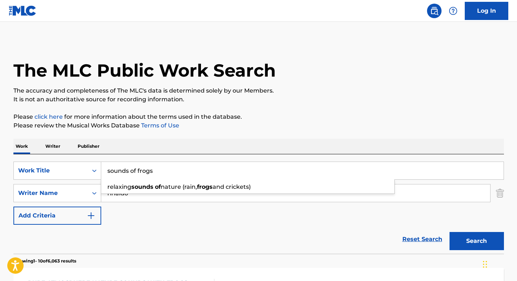
drag, startPoint x: 164, startPoint y: 164, endPoint x: 68, endPoint y: 148, distance: 96.8
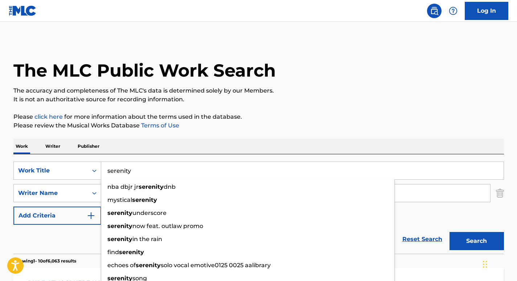
click at [153, 147] on div "Work Writer Publisher" at bounding box center [258, 146] width 491 height 15
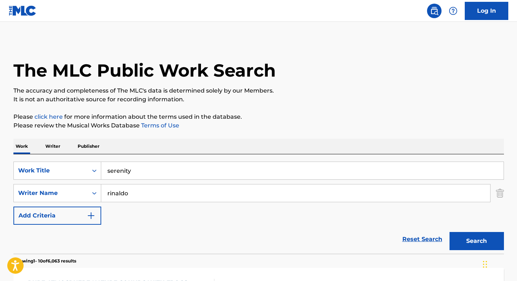
click at [458, 240] on button "Search" at bounding box center [477, 241] width 54 height 18
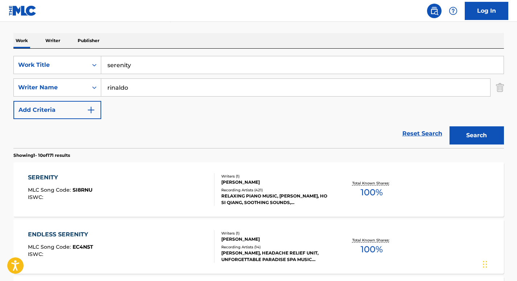
scroll to position [106, 0]
click at [155, 61] on input "serenity" at bounding box center [302, 64] width 403 height 17
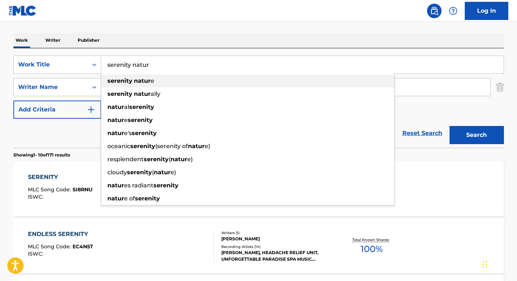
click at [158, 80] on div "serenity natur e" at bounding box center [247, 80] width 293 height 13
type input "serenity nature"
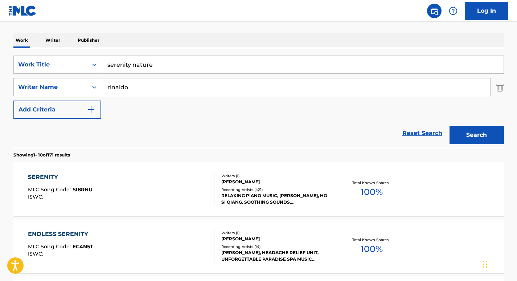
click at [474, 129] on button "Search" at bounding box center [477, 135] width 54 height 18
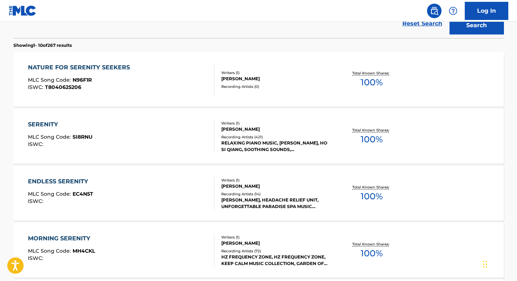
scroll to position [215, 0]
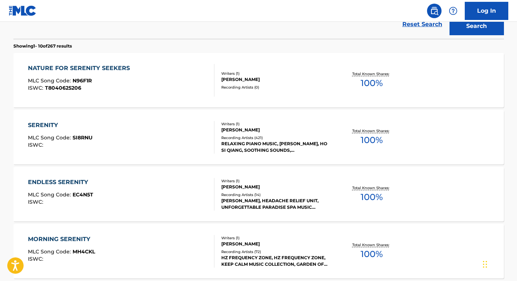
click at [55, 125] on div "SERENITY" at bounding box center [60, 125] width 65 height 9
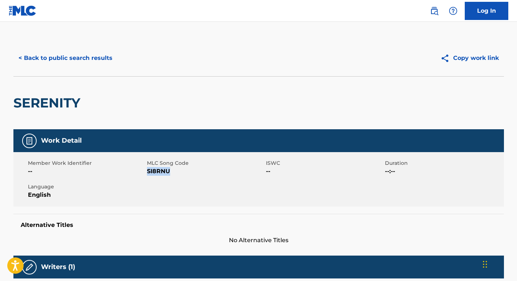
drag, startPoint x: 172, startPoint y: 169, endPoint x: 147, endPoint y: 169, distance: 24.3
click at [147, 169] on span "SI8RNU" at bounding box center [205, 171] width 117 height 9
copy span "SI8RNU"
click at [77, 55] on button "< Back to public search results" at bounding box center [65, 58] width 104 height 18
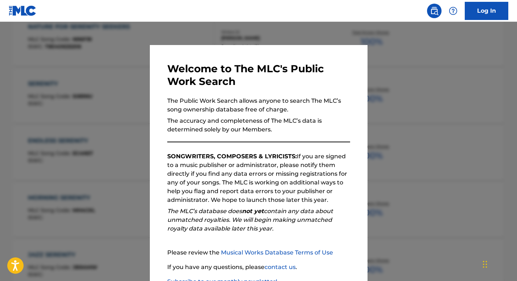
click at [100, 44] on div at bounding box center [258, 162] width 517 height 281
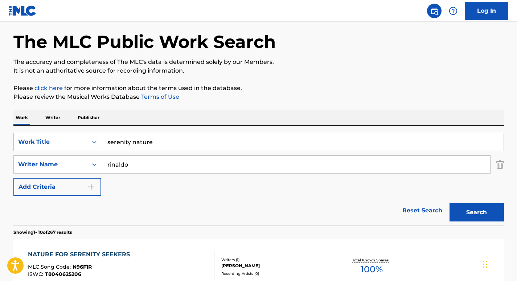
scroll to position [0, 0]
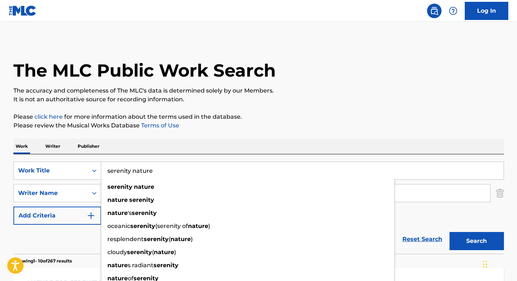
drag, startPoint x: 179, startPoint y: 169, endPoint x: 68, endPoint y: 158, distance: 112.0
click at [68, 158] on div "SearchWithCriteria6a9d5680-64c3-41c2-82e0-57f765887849 Work Title serenity natu…" at bounding box center [258, 203] width 491 height 99
type input "sounds of soul"
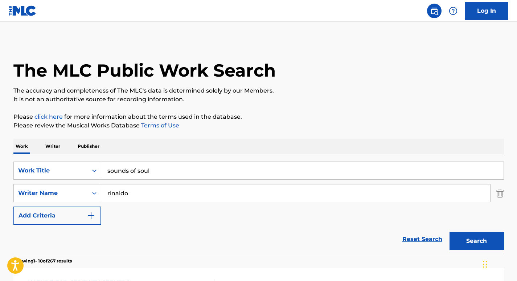
click at [172, 145] on div "Work Writer Publisher" at bounding box center [258, 146] width 491 height 15
click at [485, 236] on button "Search" at bounding box center [477, 241] width 54 height 18
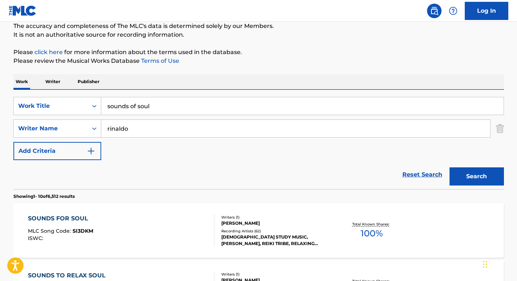
scroll to position [68, 0]
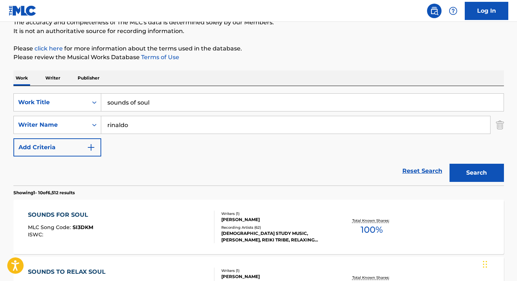
click at [79, 211] on div "SOUNDS FOR SOUL" at bounding box center [60, 215] width 65 height 9
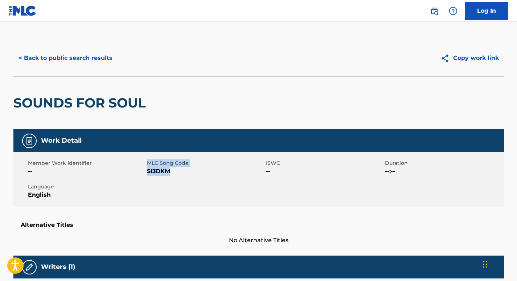
drag, startPoint x: 173, startPoint y: 170, endPoint x: 146, endPoint y: 170, distance: 26.9
click at [146, 170] on div "Member Work Identifier -- MLC Song Code SI3DKM ISWC -- Duration --:-- Language …" at bounding box center [258, 179] width 491 height 54
drag, startPoint x: 146, startPoint y: 170, endPoint x: 187, endPoint y: 169, distance: 41.0
click at [187, 169] on span "SI3DKM" at bounding box center [205, 171] width 117 height 9
click at [168, 170] on span "SI3DKM" at bounding box center [205, 171] width 117 height 9
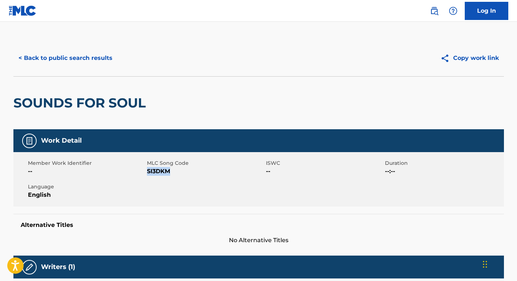
drag, startPoint x: 170, startPoint y: 170, endPoint x: 147, endPoint y: 172, distance: 22.7
click at [147, 172] on span "SI3DKM" at bounding box center [205, 171] width 117 height 9
copy span "SI3DKM"
click at [98, 53] on button "< Back to public search results" at bounding box center [65, 58] width 104 height 18
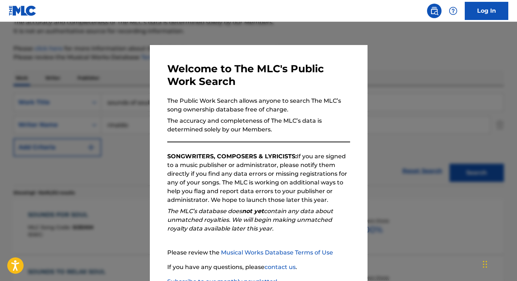
click at [92, 94] on div at bounding box center [258, 162] width 517 height 281
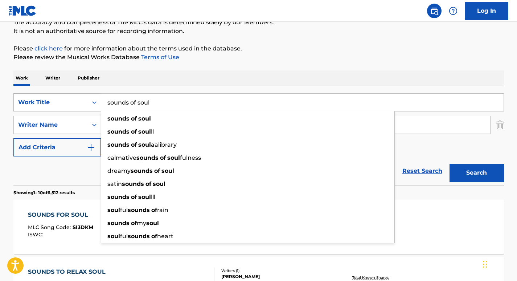
drag, startPoint x: 162, startPoint y: 100, endPoint x: 86, endPoint y: 101, distance: 75.9
click at [86, 101] on div "SearchWithCriteria6a9d5680-64c3-41c2-82e0-57f765887849 Work Title sounds of sou…" at bounding box center [258, 102] width 491 height 18
paste input "PLL431498602"
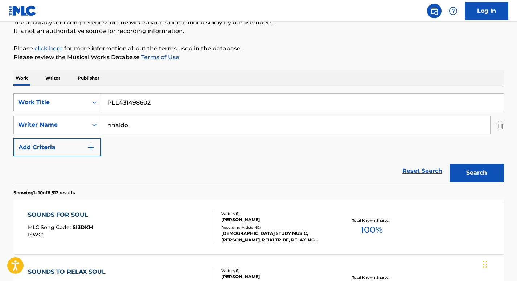
drag, startPoint x: 159, startPoint y: 100, endPoint x: 89, endPoint y: 102, distance: 70.8
click at [89, 102] on div "SearchWithCriteria6a9d5680-64c3-41c2-82e0-57f765887849 Work Title PLL431498602" at bounding box center [258, 102] width 491 height 18
paste input "Sounds of Nature Music"
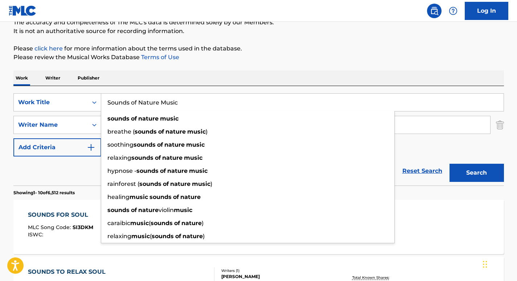
type input "Sounds of Nature Music"
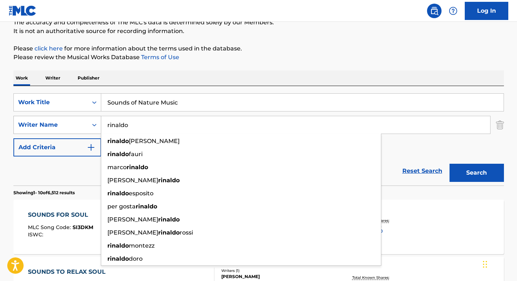
drag, startPoint x: 144, startPoint y: 127, endPoint x: 74, endPoint y: 125, distance: 70.5
click at [74, 125] on div "SearchWithCriteria2a586e01-7a88-4ab5-b9ad-7eaab7be2b9d Writer Name [PERSON_NAME…" at bounding box center [258, 125] width 491 height 18
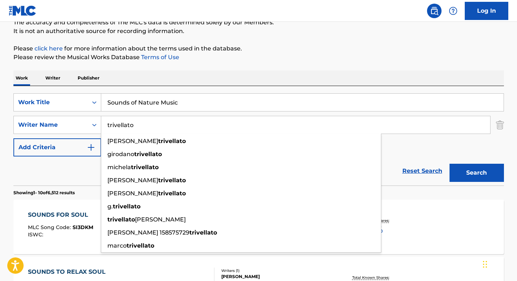
type input "trivellato"
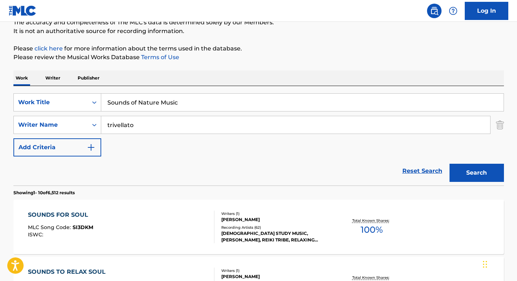
click at [458, 162] on div "Search" at bounding box center [475, 171] width 58 height 29
click at [464, 169] on button "Search" at bounding box center [477, 173] width 54 height 18
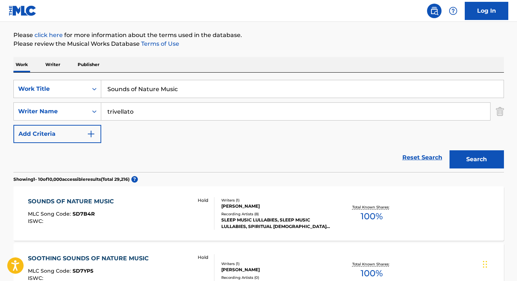
scroll to position [82, 0]
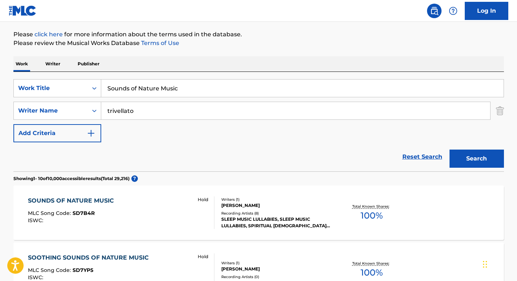
click at [110, 195] on div "SOUNDS OF NATURE MUSIC MLC Song Code : SD7B4R ISWC : Hold Writers ( 1 ) [PERSON…" at bounding box center [258, 213] width 491 height 54
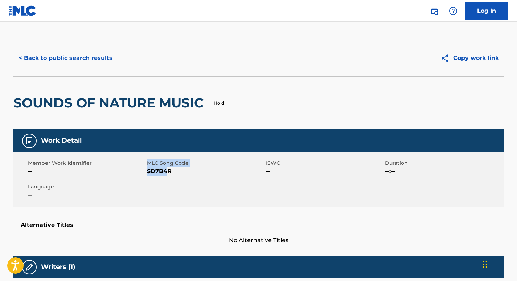
drag, startPoint x: 169, startPoint y: 172, endPoint x: 133, endPoint y: 173, distance: 36.0
click at [133, 173] on div "Member Work Identifier -- MLC Song Code SD7B4R ISWC -- Duration --:-- Language …" at bounding box center [258, 179] width 491 height 54
drag, startPoint x: 133, startPoint y: 173, endPoint x: 169, endPoint y: 173, distance: 35.6
click at [169, 173] on span "SD7B4R" at bounding box center [205, 171] width 117 height 9
drag, startPoint x: 172, startPoint y: 173, endPoint x: 149, endPoint y: 171, distance: 24.1
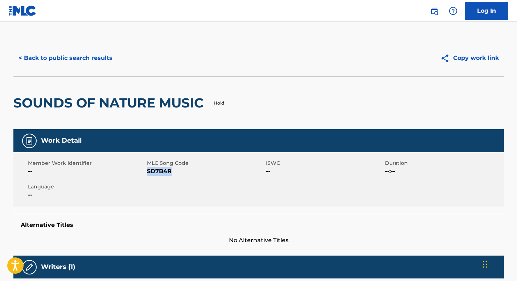
click at [149, 171] on span "SD7B4R" at bounding box center [205, 171] width 117 height 9
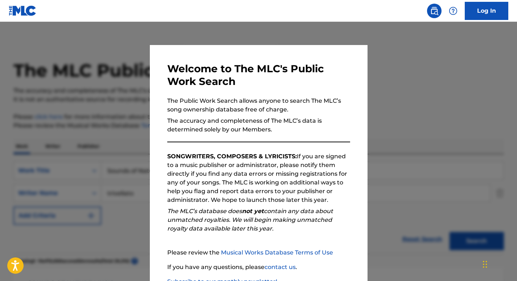
scroll to position [82, 0]
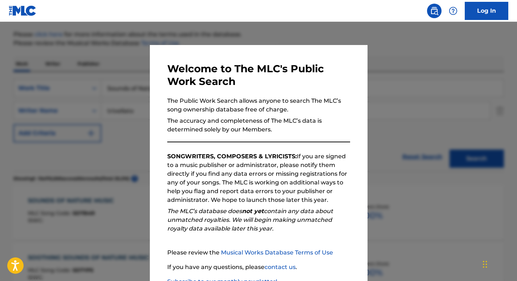
click at [98, 63] on div at bounding box center [258, 162] width 517 height 281
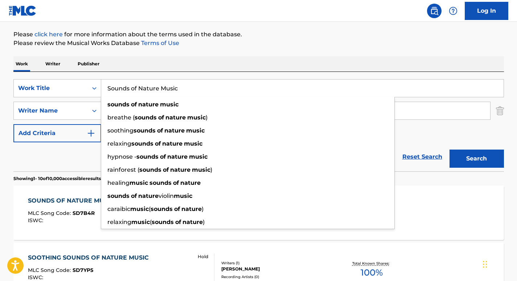
drag, startPoint x: 180, startPoint y: 89, endPoint x: 98, endPoint y: 77, distance: 82.5
click at [98, 77] on div "SearchWithCriteria6a9d5680-64c3-41c2-82e0-57f765887849 Work Title Sounds of Nat…" at bounding box center [258, 121] width 491 height 99
paste input "Healing Sounds of Water"
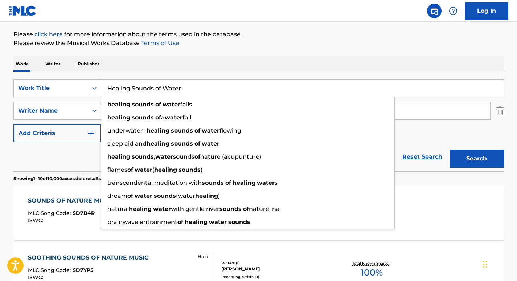
type input "Healing Sounds of Water"
click at [256, 72] on div "SearchWithCriteria6a9d5680-64c3-41c2-82e0-57f765887849 Work Title Healing Sound…" at bounding box center [258, 121] width 491 height 99
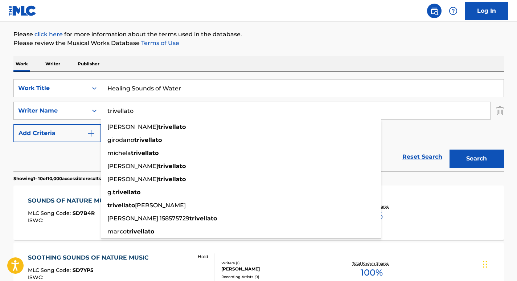
drag, startPoint x: 194, startPoint y: 106, endPoint x: 83, endPoint y: 103, distance: 111.2
click at [83, 103] on div "SearchWithCriteria2a586e01-7a88-4ab5-b9ad-7eaab7be2b9d Writer Name [PERSON_NAME…" at bounding box center [258, 111] width 491 height 18
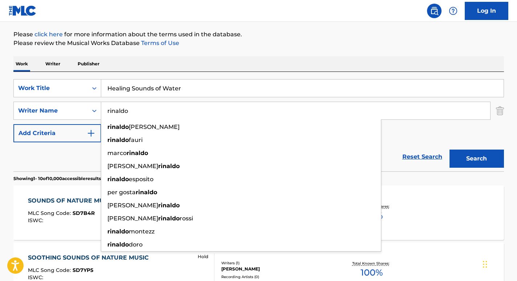
type input "rinaldo"
click at [298, 40] on p "Please review the Musical Works Database Terms of Use" at bounding box center [258, 43] width 491 height 9
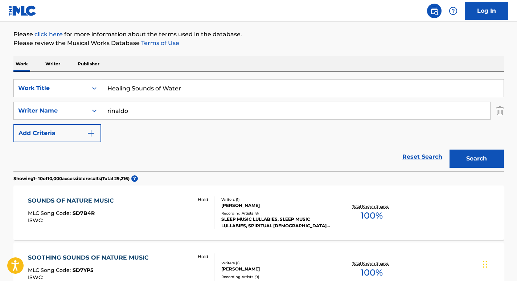
click at [466, 155] on button "Search" at bounding box center [477, 159] width 54 height 18
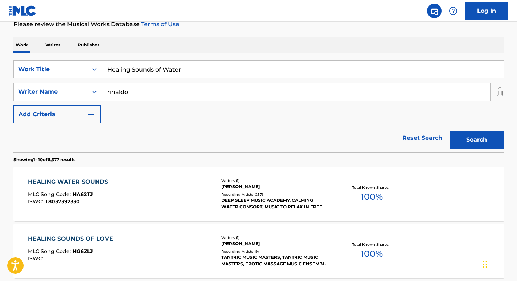
scroll to position [117, 0]
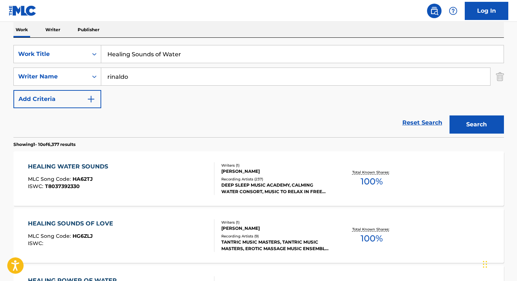
click at [86, 169] on div "HEALING WATER SOUNDS" at bounding box center [70, 166] width 84 height 9
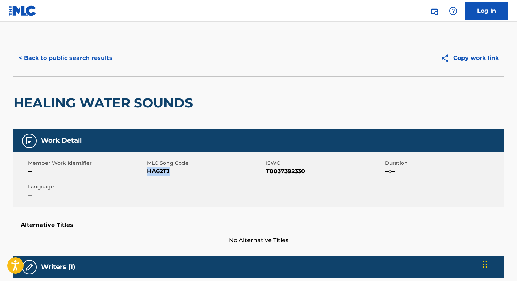
drag, startPoint x: 169, startPoint y: 172, endPoint x: 148, endPoint y: 172, distance: 21.4
click at [148, 172] on span "HA62TJ" at bounding box center [205, 171] width 117 height 9
click at [81, 56] on button "< Back to public search results" at bounding box center [65, 58] width 104 height 18
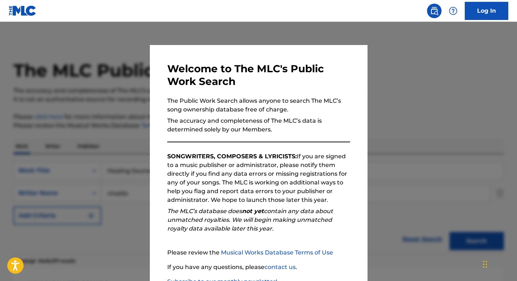
scroll to position [117, 0]
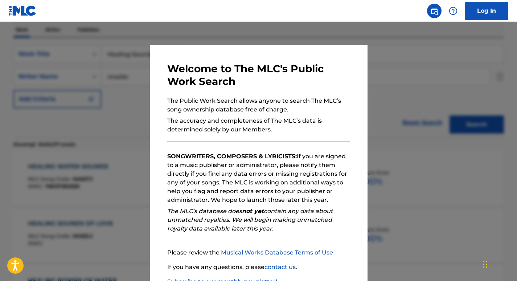
click at [119, 92] on div at bounding box center [258, 162] width 517 height 281
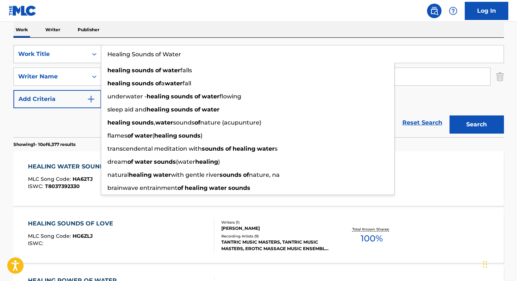
drag, startPoint x: 209, startPoint y: 49, endPoint x: 101, endPoint y: 49, distance: 108.2
click at [101, 49] on div "SearchWithCriteria6a9d5680-64c3-41c2-82e0-57f765887849 Work Title Healing Sound…" at bounding box center [258, 54] width 491 height 18
paste input "PLS922080097"
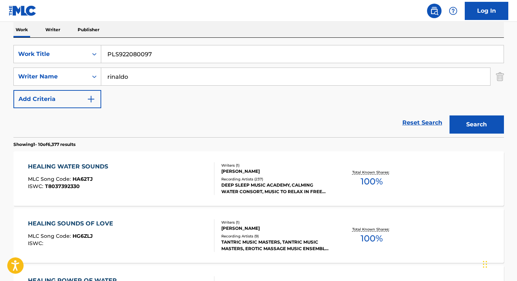
drag, startPoint x: 162, startPoint y: 57, endPoint x: 107, endPoint y: 52, distance: 55.4
click at [107, 52] on input "PLS922080097" at bounding box center [302, 53] width 403 height 17
paste input "Quiet Nature Sounds"
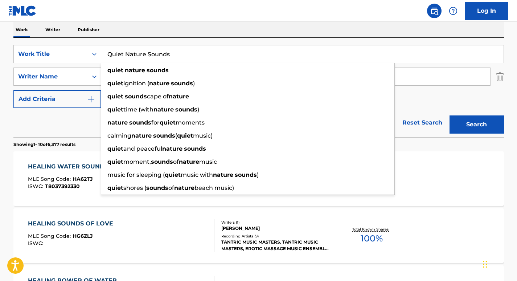
click at [319, 36] on div "Work Writer Publisher" at bounding box center [258, 29] width 491 height 15
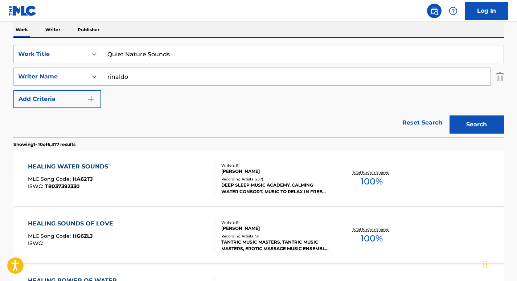
click at [483, 125] on button "Search" at bounding box center [477, 124] width 54 height 18
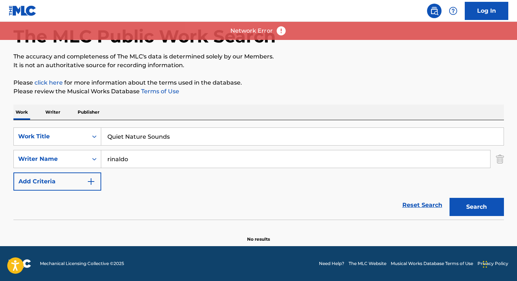
scroll to position [34, 0]
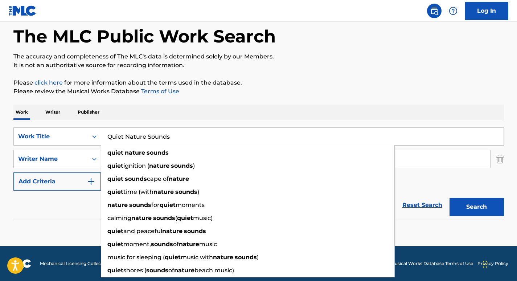
drag, startPoint x: 179, startPoint y: 133, endPoint x: 68, endPoint y: 122, distance: 111.2
click at [68, 122] on div "SearchWithCriteria6a9d5680-64c3-41c2-82e0-57f765887849 Work Title Quiet Nature …" at bounding box center [258, 169] width 491 height 99
paste input "Sounds of Nature (Dodo)"
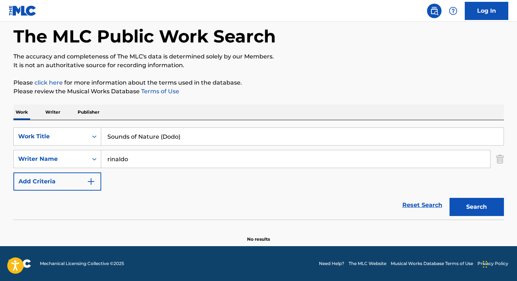
type input "Sounds of Nature (Dodo)"
click at [214, 104] on div "The MLC Public Work Search The accuracy and completeness of The MLC's data is d…" at bounding box center [259, 124] width 508 height 237
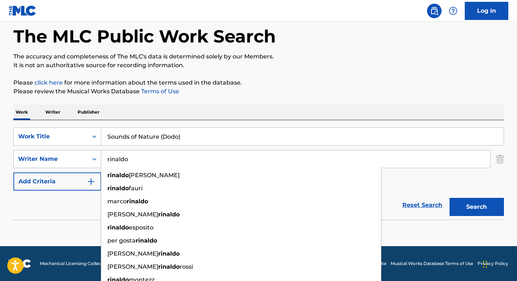
drag, startPoint x: 162, startPoint y: 159, endPoint x: 56, endPoint y: 151, distance: 106.3
click at [56, 151] on div "SearchWithCriteria2a586e01-7a88-4ab5-b9ad-7eaab7be2b9d Writer Name [PERSON_NAME…" at bounding box center [258, 159] width 491 height 18
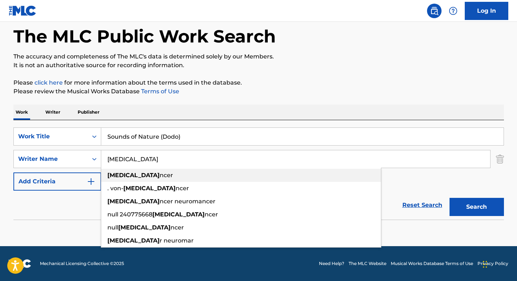
click at [135, 171] on div "[MEDICAL_DATA] ncer" at bounding box center [241, 175] width 280 height 13
type input "neuromancer"
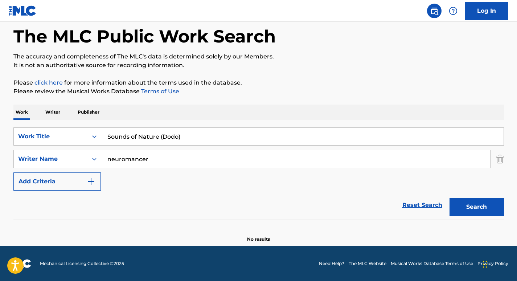
click at [466, 203] on button "Search" at bounding box center [477, 207] width 54 height 18
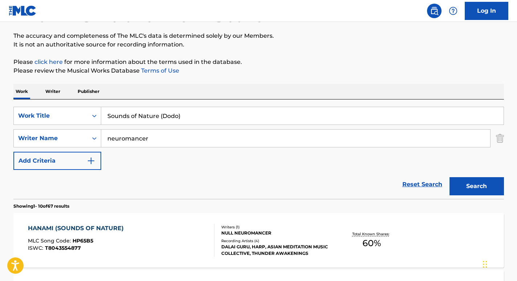
scroll to position [30, 0]
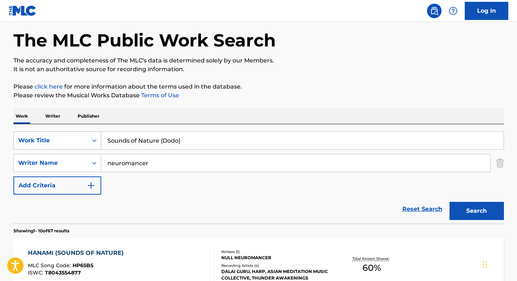
drag, startPoint x: 183, startPoint y: 140, endPoint x: 49, endPoint y: 132, distance: 134.2
click at [49, 132] on div "SearchWithCriteria6a9d5680-64c3-41c2-82e0-57f765887849 Work Title Sounds of Nat…" at bounding box center [258, 140] width 491 height 18
paste input "the Ocean"
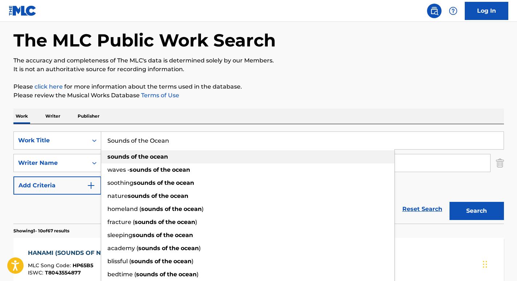
type input "Sounds of the Ocean"
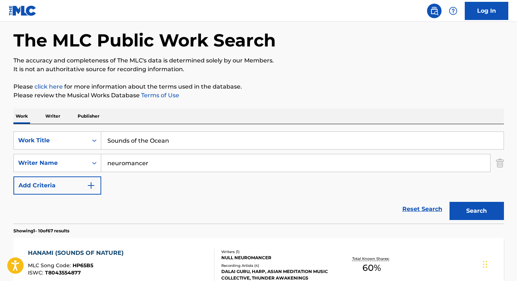
click at [189, 131] on div "SearchWithCriteria6a9d5680-64c3-41c2-82e0-57f765887849 Work Title Sounds of the…" at bounding box center [258, 173] width 491 height 99
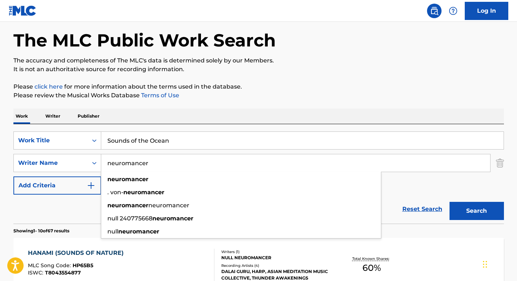
drag, startPoint x: 163, startPoint y: 162, endPoint x: 60, endPoint y: 154, distance: 103.5
click at [60, 154] on div "SearchWithCriteria6a9d5680-64c3-41c2-82e0-57f765887849 Work Title Sounds of the…" at bounding box center [258, 162] width 491 height 63
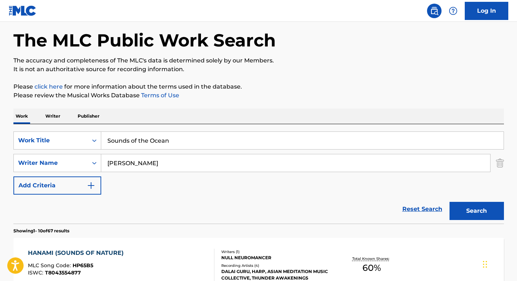
click at [461, 207] on button "Search" at bounding box center [477, 211] width 54 height 18
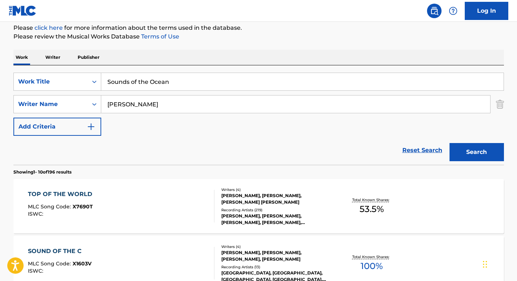
scroll to position [8, 0]
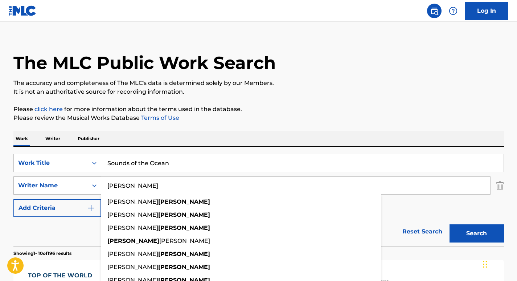
drag, startPoint x: 169, startPoint y: 191, endPoint x: 94, endPoint y: 182, distance: 75.8
click at [94, 182] on div "SearchWithCriteria2a586e01-7a88-4ab5-b9ad-7eaab7be2b9d Writer Name [PERSON_NAME…" at bounding box center [258, 185] width 491 height 18
paste input "[PERSON_NAME]"
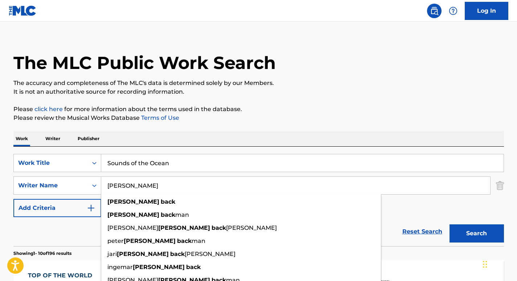
type input "[PERSON_NAME]"
click at [175, 159] on input "Sounds of the Ocean" at bounding box center [302, 162] width 403 height 17
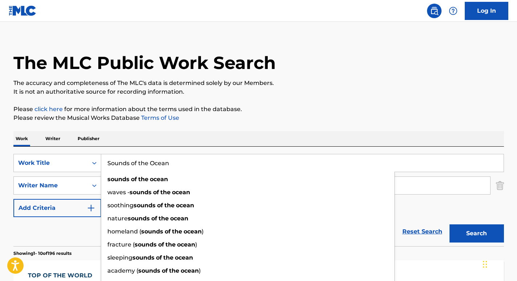
drag, startPoint x: 175, startPoint y: 161, endPoint x: 139, endPoint y: 160, distance: 36.3
click at [139, 160] on input "Sounds of the Ocean" at bounding box center [302, 162] width 403 height 17
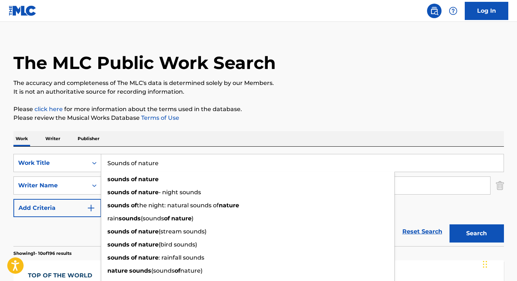
click at [231, 144] on div "Work Writer Publisher" at bounding box center [258, 138] width 491 height 15
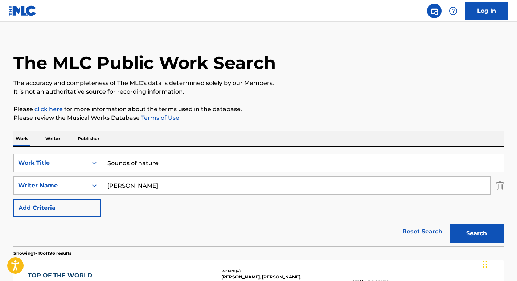
click at [493, 225] on button "Search" at bounding box center [477, 233] width 54 height 18
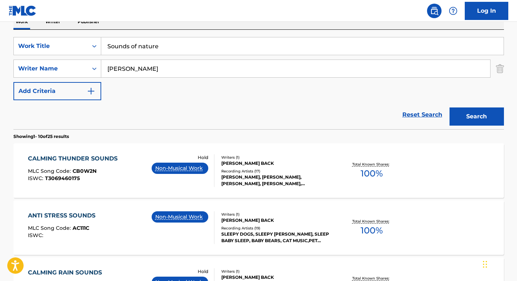
scroll to position [0, 0]
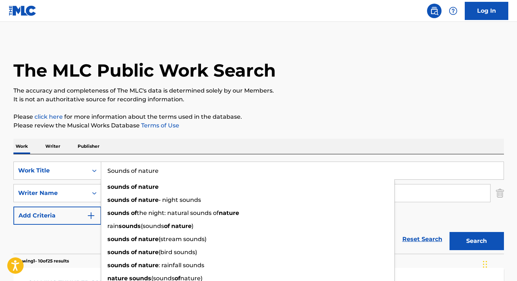
drag, startPoint x: 178, startPoint y: 170, endPoint x: 53, endPoint y: 153, distance: 126.5
paste input "Healing Sounds"
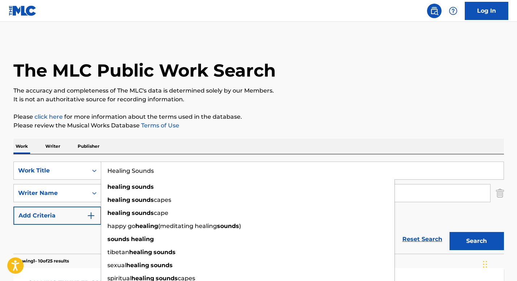
type input "Healing Sounds"
click at [171, 151] on div "Work Writer Publisher" at bounding box center [258, 146] width 491 height 15
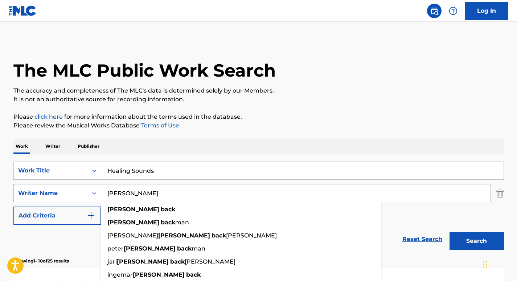
drag, startPoint x: 158, startPoint y: 195, endPoint x: 65, endPoint y: 187, distance: 93.3
click at [65, 187] on div "SearchWithCriteria2a586e01-7a88-4ab5-b9ad-7eaab7be2b9d Writer Name [PERSON_NAME…" at bounding box center [258, 193] width 491 height 18
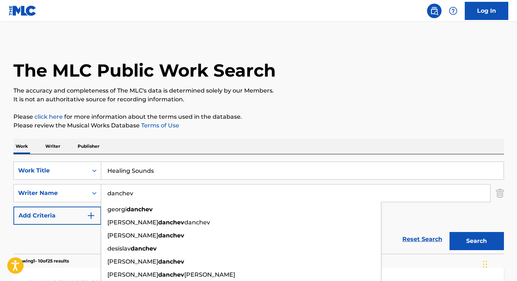
type input "danchev"
click at [184, 148] on div "Work Writer Publisher" at bounding box center [258, 146] width 491 height 15
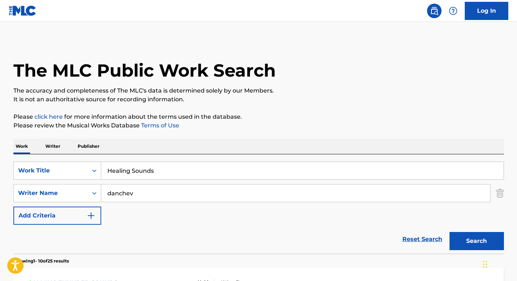
click at [488, 244] on button "Search" at bounding box center [477, 241] width 54 height 18
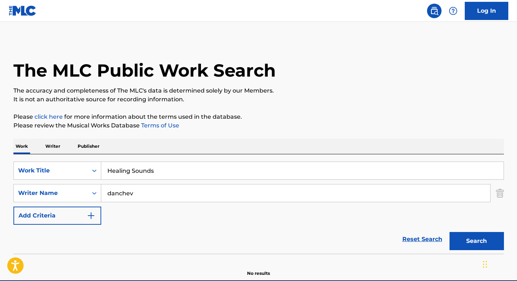
scroll to position [34, 0]
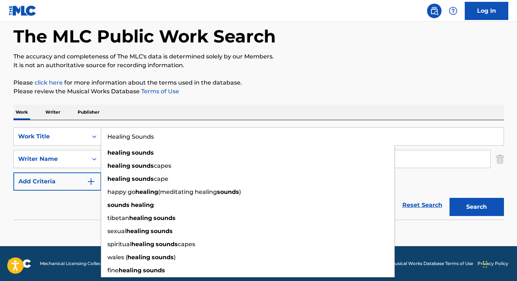
drag, startPoint x: 168, startPoint y: 132, endPoint x: 57, endPoint y: 121, distance: 111.7
click at [57, 121] on div "SearchWithCriteria6a9d5680-64c3-41c2-82e0-57f765887849 Work Title Healing Sound…" at bounding box center [258, 169] width 491 height 99
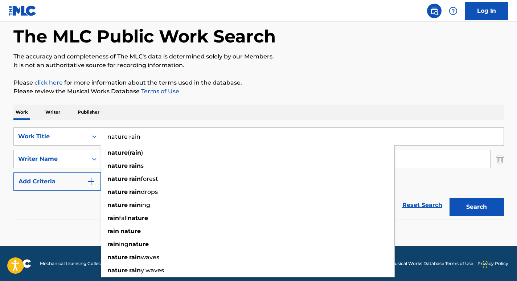
type input "nature rain"
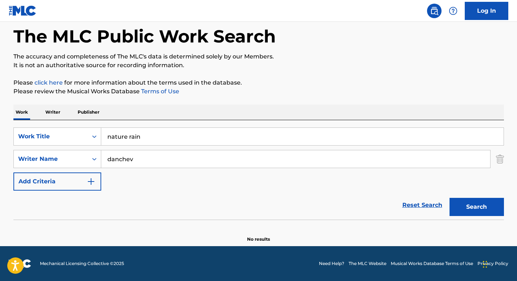
click at [166, 104] on div "The MLC Public Work Search The accuracy and completeness of The MLC's data is d…" at bounding box center [259, 124] width 508 height 237
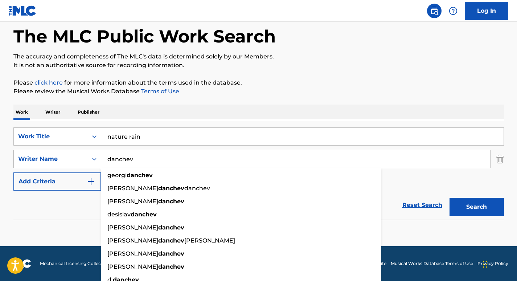
drag, startPoint x: 158, startPoint y: 158, endPoint x: 64, endPoint y: 161, distance: 93.4
click at [64, 161] on div "SearchWithCriteria2a586e01-7a88-4ab5-b9ad-7eaab7be2b9d Writer Name [PERSON_NAME…" at bounding box center [258, 159] width 491 height 18
paste input "[PERSON_NAME]"
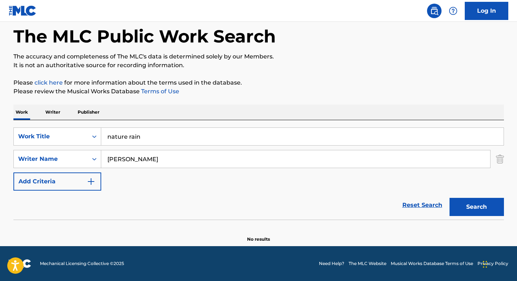
type input "[PERSON_NAME]"
click at [468, 207] on button "Search" at bounding box center [477, 207] width 54 height 18
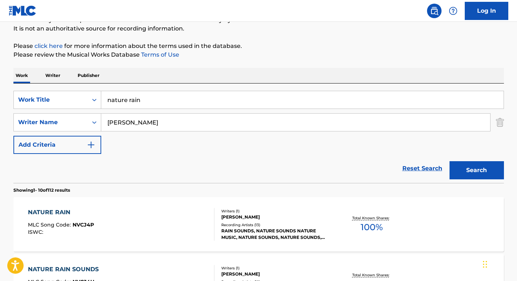
scroll to position [74, 0]
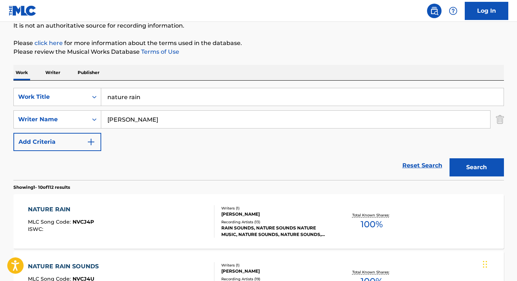
click at [42, 210] on div "NATURE RAIN" at bounding box center [61, 209] width 66 height 9
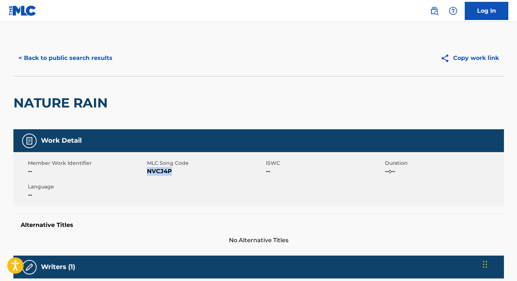
drag, startPoint x: 171, startPoint y: 169, endPoint x: 147, endPoint y: 168, distance: 23.6
click at [147, 168] on span "NVCJ4P" at bounding box center [205, 171] width 117 height 9
click at [103, 49] on button "< Back to public search results" at bounding box center [65, 58] width 104 height 18
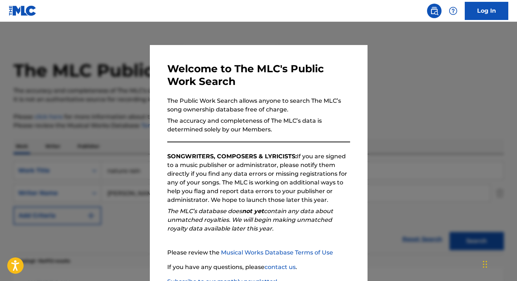
scroll to position [74, 0]
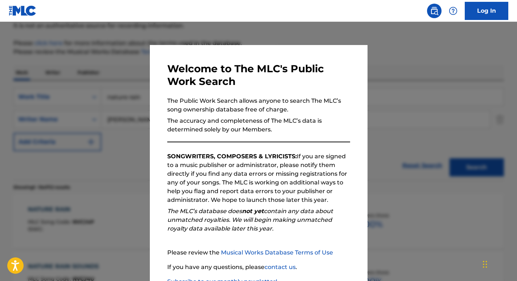
click at [96, 74] on div at bounding box center [258, 162] width 517 height 281
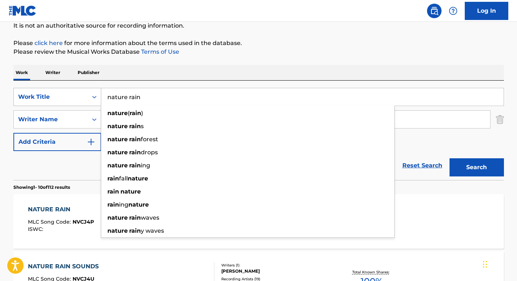
drag, startPoint x: 152, startPoint y: 99, endPoint x: 100, endPoint y: 92, distance: 52.0
click at [100, 92] on div "SearchWithCriteria6a9d5680-64c3-41c2-82e0-57f765887849 Work Title nature rain n…" at bounding box center [258, 97] width 491 height 18
paste input "Trivellato"
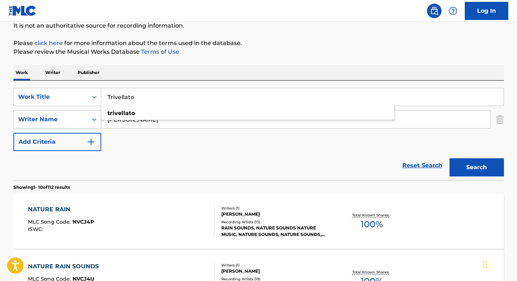
drag, startPoint x: 145, startPoint y: 95, endPoint x: 94, endPoint y: 86, distance: 51.7
click at [94, 86] on div "SearchWithCriteria6a9d5680-64c3-41c2-82e0-57f765887849 Work Title Trivellato tr…" at bounding box center [258, 130] width 491 height 99
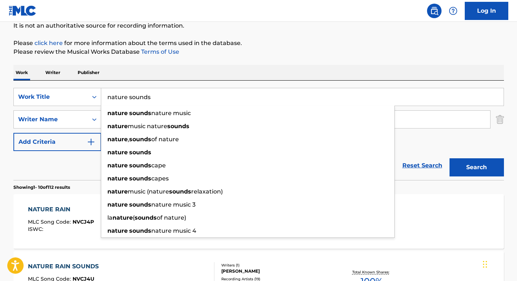
type input "nature sounds"
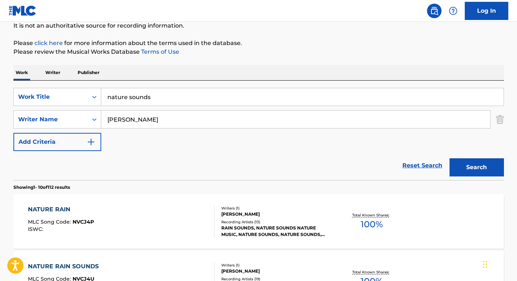
click at [245, 70] on div "Work Writer Publisher" at bounding box center [258, 72] width 491 height 15
drag, startPoint x: 172, startPoint y: 118, endPoint x: 83, endPoint y: 100, distance: 90.3
click at [83, 100] on div "SearchWithCriteria6a9d5680-64c3-41c2-82e0-57f765887849 Work Title nature sounds…" at bounding box center [258, 119] width 491 height 63
paste input "Trivellato"
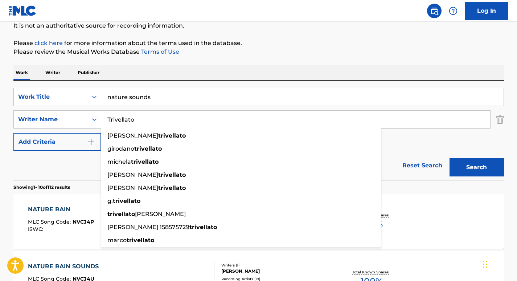
type input "Trivellato"
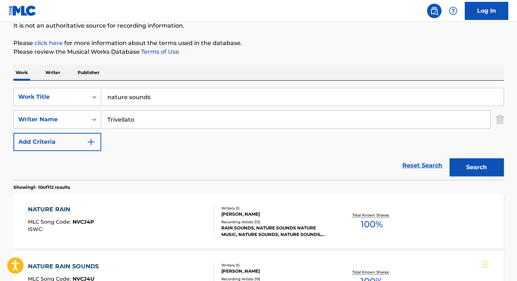
click at [474, 174] on button "Search" at bounding box center [477, 167] width 54 height 18
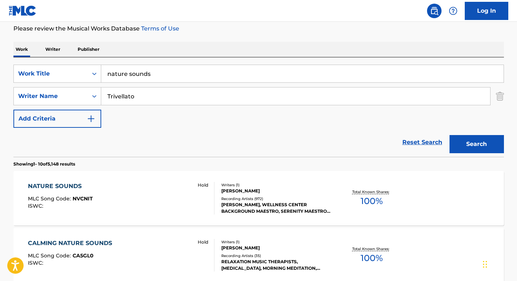
scroll to position [104, 0]
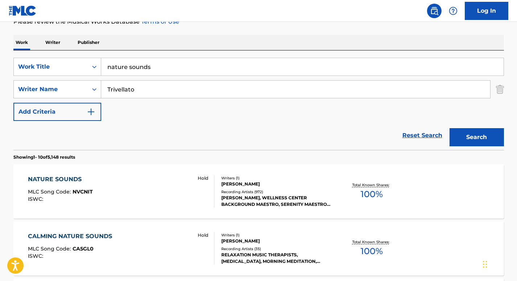
click at [93, 180] on div "NATURE SOUNDS MLC Song Code : NVCNIT ISWC : Hold" at bounding box center [121, 191] width 187 height 33
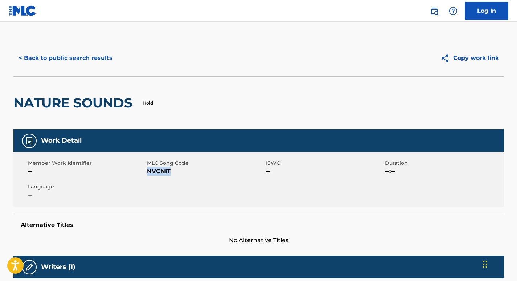
drag, startPoint x: 172, startPoint y: 168, endPoint x: 148, endPoint y: 168, distance: 24.0
click at [148, 168] on span "NVCNIT" at bounding box center [205, 171] width 117 height 9
click at [90, 54] on button "< Back to public search results" at bounding box center [65, 58] width 104 height 18
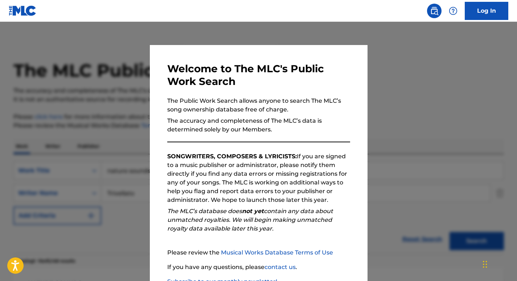
scroll to position [104, 0]
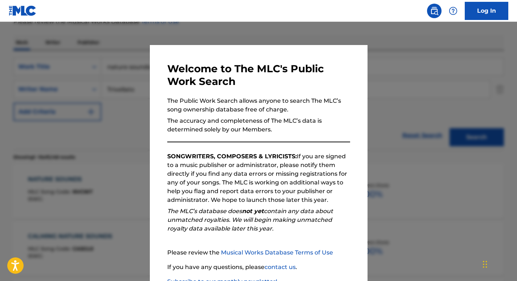
click at [103, 91] on div at bounding box center [258, 162] width 517 height 281
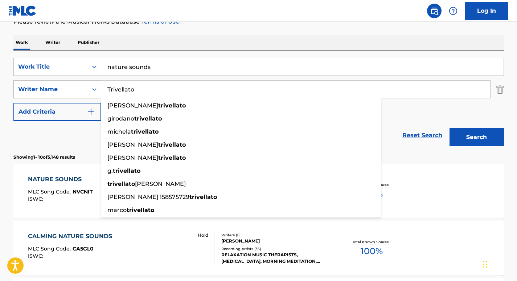
drag, startPoint x: 154, startPoint y: 89, endPoint x: 81, endPoint y: 86, distance: 72.7
click at [81, 86] on div "SearchWithCriteria2a586e01-7a88-4ab5-b9ad-7eaab7be2b9d Writer Name [PERSON_NAME…" at bounding box center [258, 89] width 491 height 18
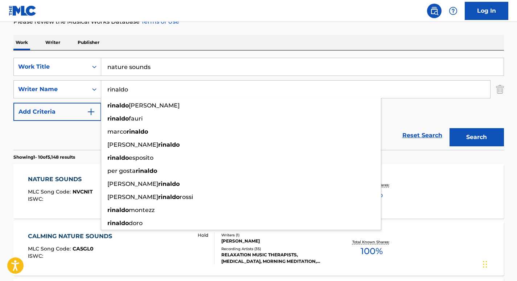
type input "rinaldo"
click at [165, 69] on input "nature sounds" at bounding box center [302, 66] width 403 height 17
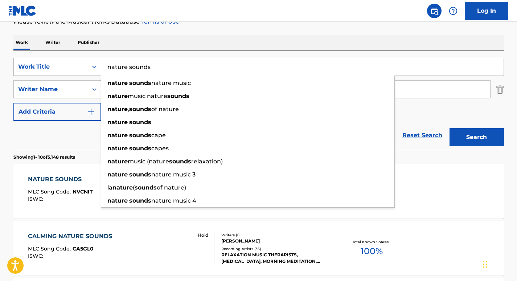
drag, startPoint x: 165, startPoint y: 69, endPoint x: 81, endPoint y: 67, distance: 83.9
click at [81, 67] on div "SearchWithCriteria6a9d5680-64c3-41c2-82e0-57f765887849 Work Title nature sounds…" at bounding box center [258, 67] width 491 height 18
paste input "Echoes of Nature"
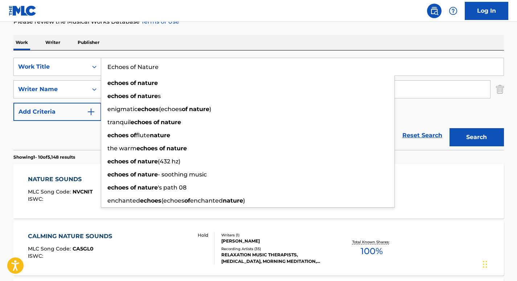
type input "Echoes of Nature"
click at [188, 40] on div "Work Writer Publisher" at bounding box center [258, 42] width 491 height 15
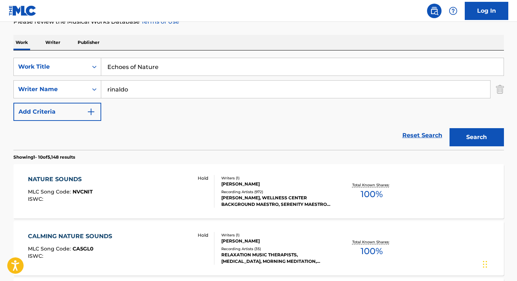
click at [452, 132] on button "Search" at bounding box center [477, 137] width 54 height 18
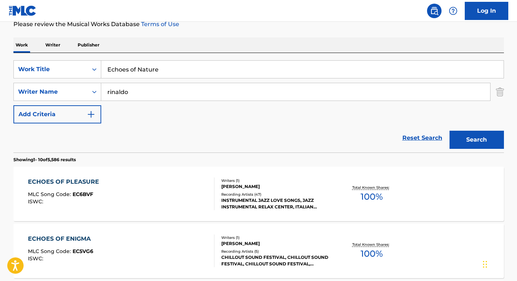
scroll to position [92, 0]
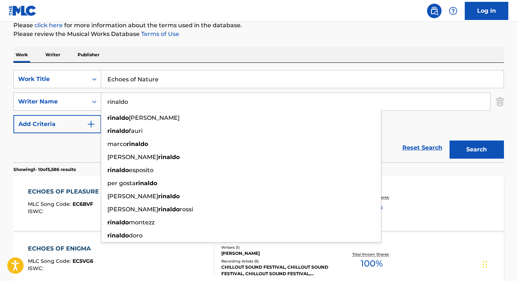
drag, startPoint x: 159, startPoint y: 107, endPoint x: 57, endPoint y: 99, distance: 102.4
click at [57, 99] on div "SearchWithCriteria2a586e01-7a88-4ab5-b9ad-7eaab7be2b9d Writer Name [PERSON_NAME…" at bounding box center [258, 102] width 491 height 18
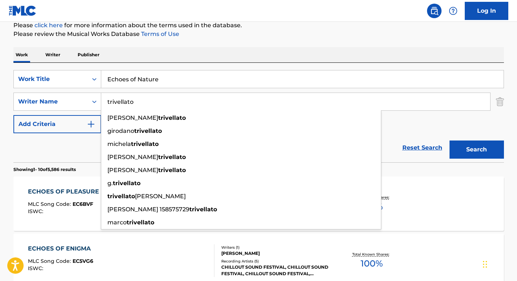
type input "trivellato"
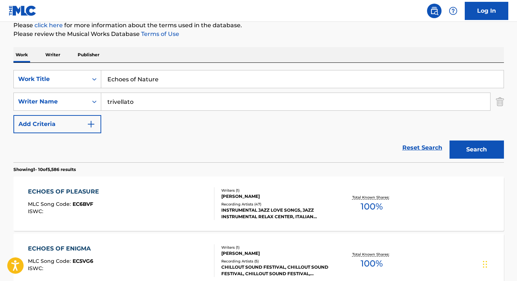
click at [195, 58] on div "Work Writer Publisher" at bounding box center [258, 54] width 491 height 15
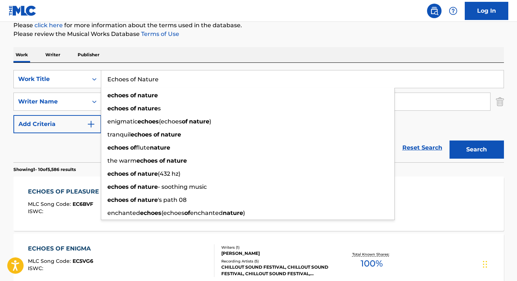
drag, startPoint x: 170, startPoint y: 80, endPoint x: 81, endPoint y: 60, distance: 90.7
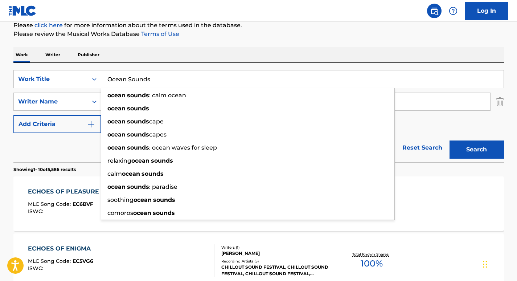
type input "Ocean Sounds"
click at [407, 49] on div "Work Writer Publisher" at bounding box center [258, 54] width 491 height 15
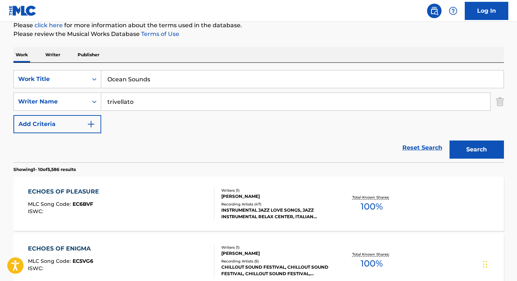
click at [460, 151] on button "Search" at bounding box center [477, 150] width 54 height 18
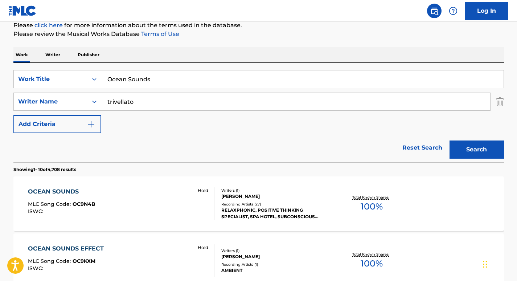
click at [80, 192] on div "OCEAN SOUNDS" at bounding box center [62, 191] width 68 height 9
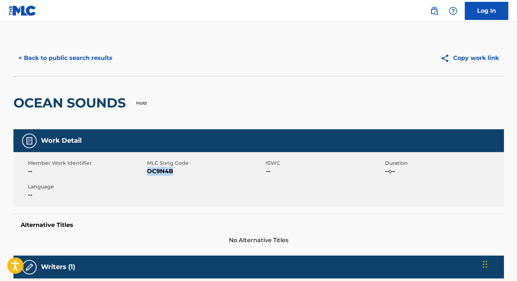
drag, startPoint x: 174, startPoint y: 170, endPoint x: 148, endPoint y: 171, distance: 26.2
click at [148, 171] on span "OC9N4B" at bounding box center [205, 171] width 117 height 9
click at [100, 56] on button "< Back to public search results" at bounding box center [65, 58] width 104 height 18
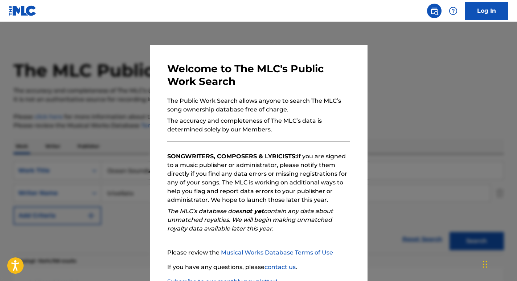
scroll to position [92, 0]
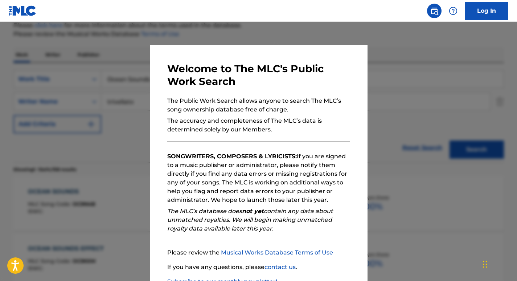
click at [127, 131] on div at bounding box center [258, 162] width 517 height 281
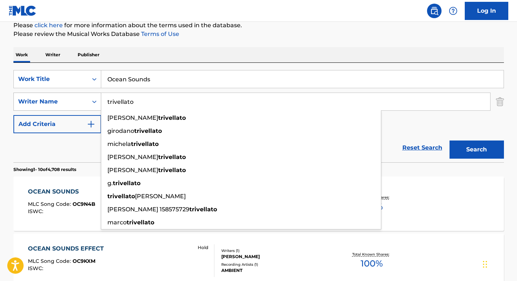
drag, startPoint x: 146, startPoint y: 105, endPoint x: 82, endPoint y: 99, distance: 64.2
click at [82, 99] on div "SearchWithCriteria2a586e01-7a88-4ab5-b9ad-7eaab7be2b9d Writer Name [PERSON_NAME…" at bounding box center [258, 102] width 491 height 18
paste input "[PERSON_NAME]"
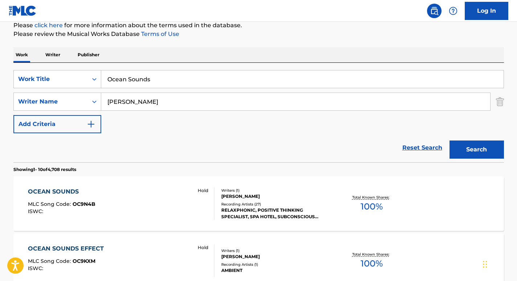
type input "[PERSON_NAME]"
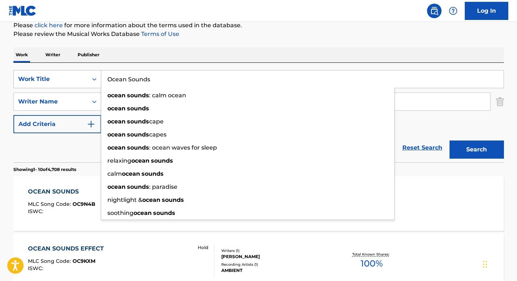
drag, startPoint x: 170, startPoint y: 79, endPoint x: 79, endPoint y: 81, distance: 90.8
click at [79, 81] on div "SearchWithCriteria6a9d5680-64c3-41c2-82e0-57f765887849 Work Title Ocean Sounds …" at bounding box center [258, 79] width 491 height 18
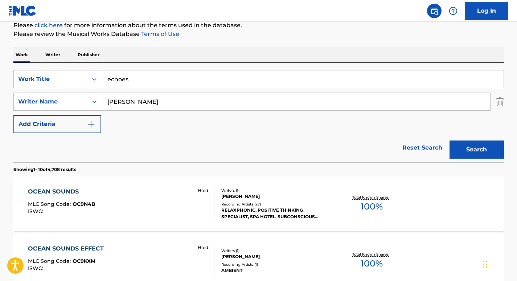
click at [467, 145] on button "Search" at bounding box center [477, 150] width 54 height 18
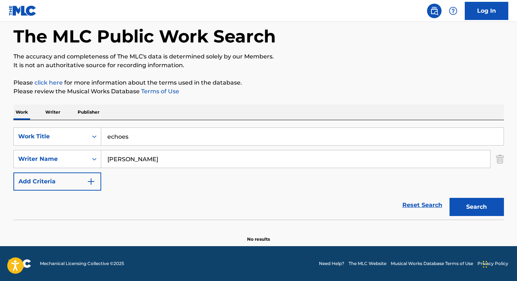
scroll to position [34, 0]
click at [235, 140] on input "echoes" at bounding box center [302, 136] width 403 height 17
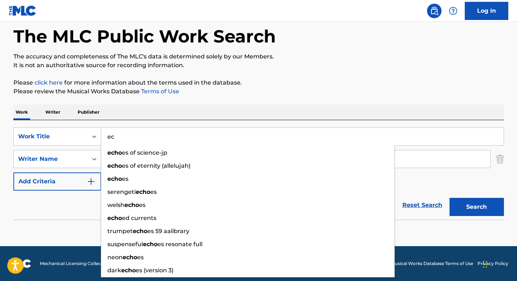
type input "e"
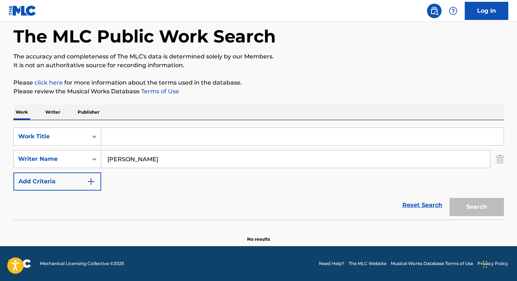
click at [297, 98] on div "The MLC Public Work Search The accuracy and completeness of The MLC's data is d…" at bounding box center [259, 124] width 508 height 237
click at [375, 135] on input "Search Form" at bounding box center [302, 136] width 403 height 17
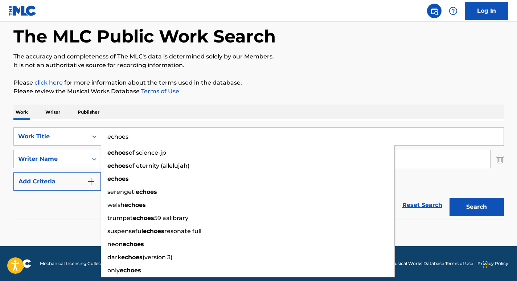
type input "echoes"
click at [431, 91] on p "Please review the Musical Works Database Terms of Use" at bounding box center [258, 91] width 491 height 9
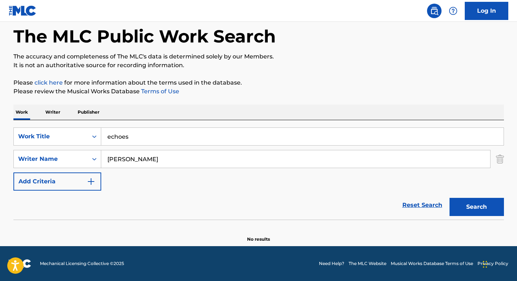
click at [480, 207] on button "Search" at bounding box center [477, 207] width 54 height 18
